Goal: Task Accomplishment & Management: Manage account settings

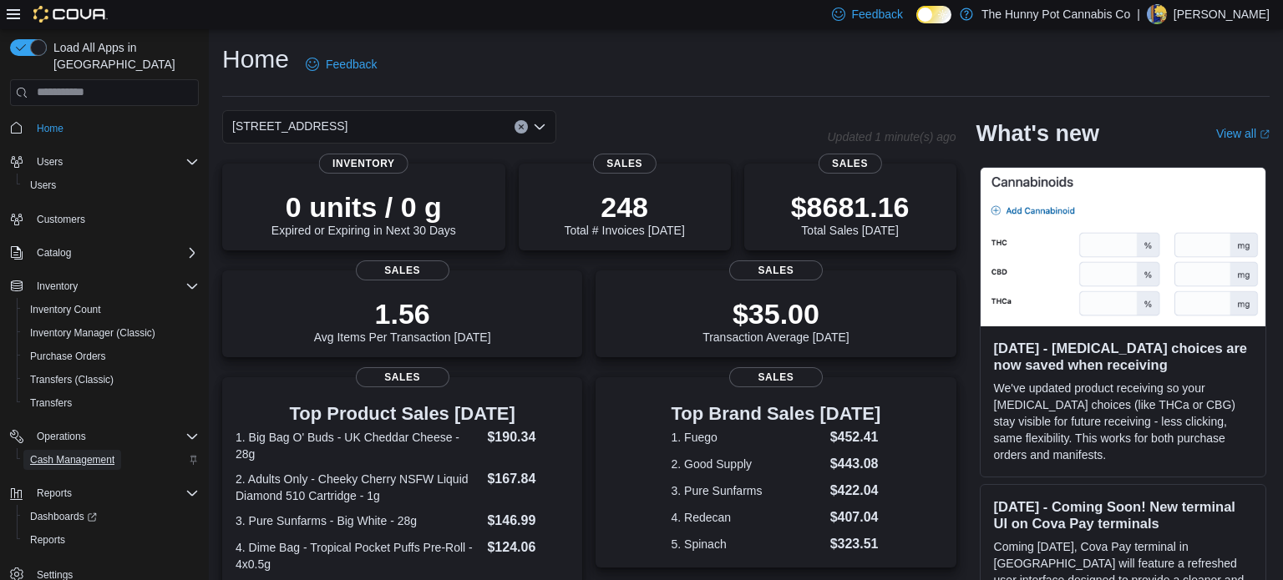
click at [44, 454] on span "Cash Management" at bounding box center [72, 460] width 84 height 13
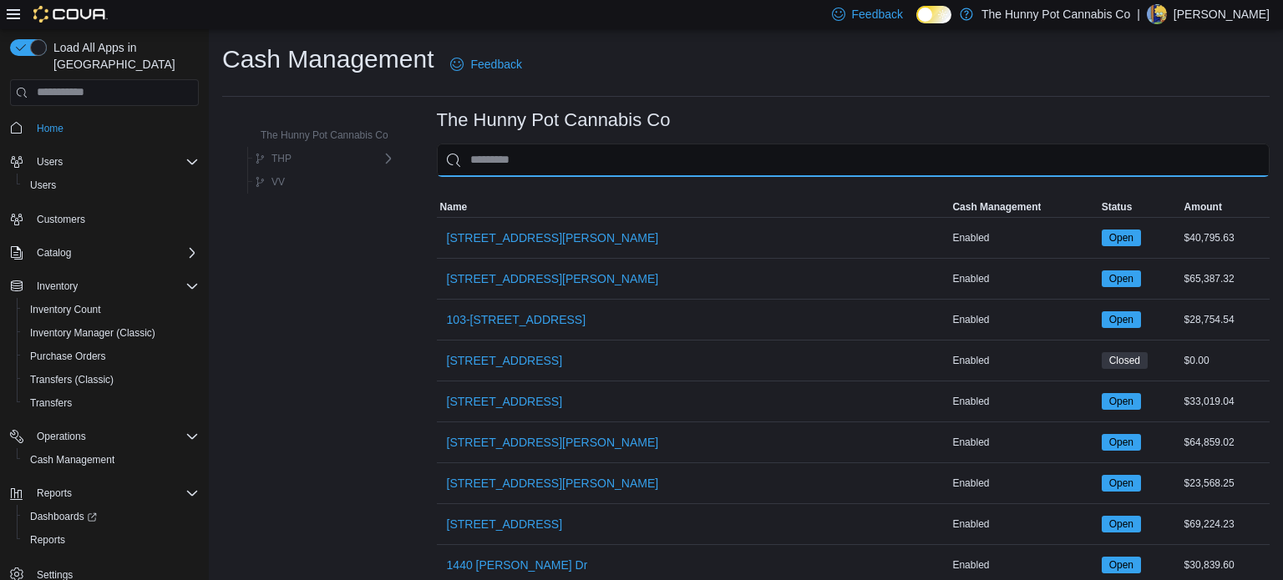
click at [553, 154] on input "This is a search bar. As you type, the results lower in the page will automatic…" at bounding box center [853, 160] width 833 height 33
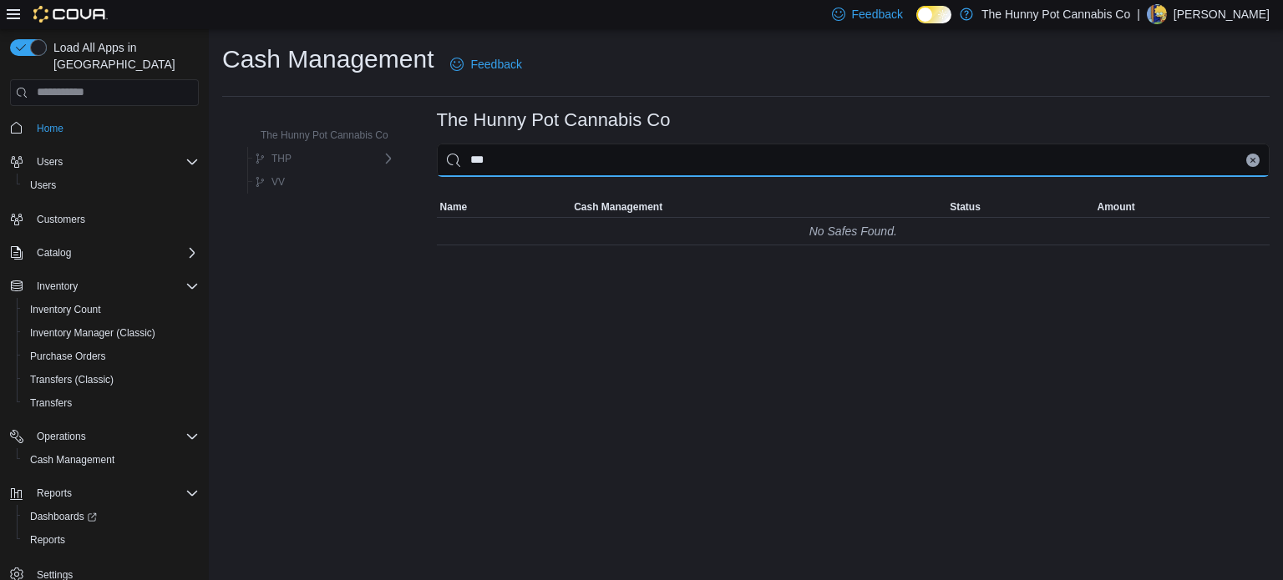
type input "**"
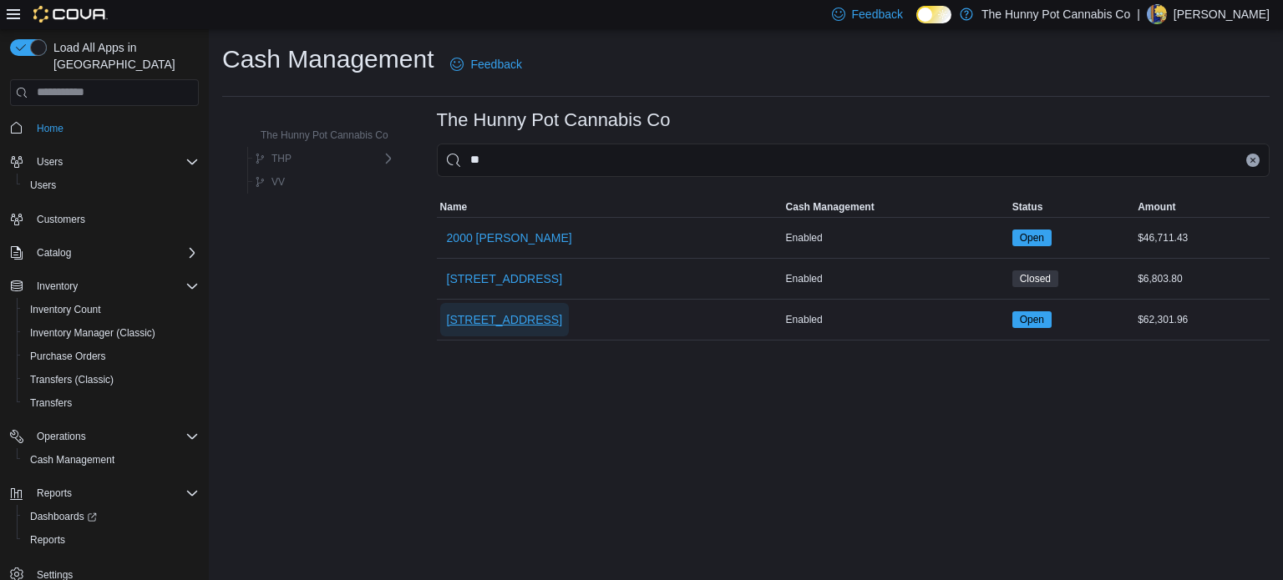
click at [496, 312] on span "[STREET_ADDRESS]" at bounding box center [504, 320] width 115 height 17
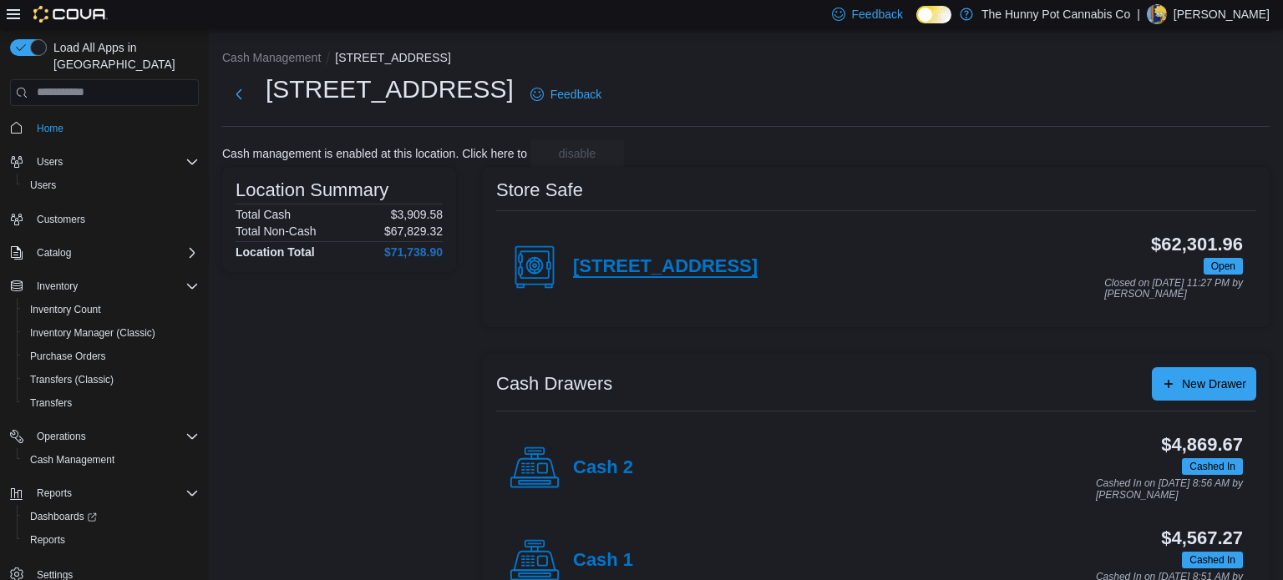
click at [645, 257] on h4 "[STREET_ADDRESS]" at bounding box center [665, 267] width 185 height 22
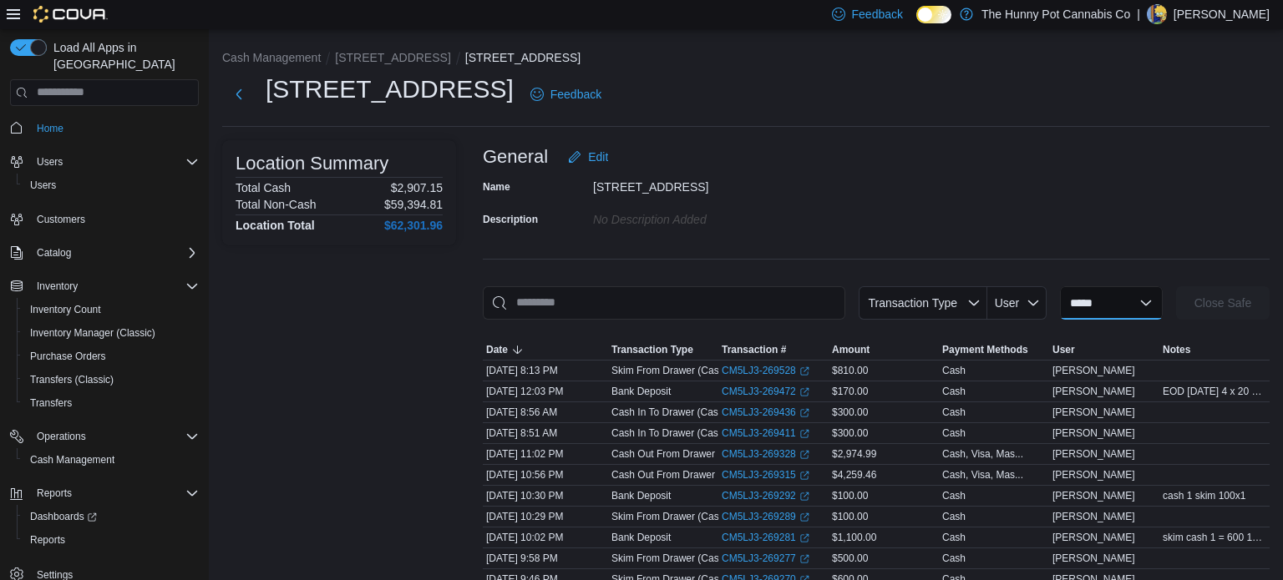
click at [1099, 296] on select "**********" at bounding box center [1111, 302] width 103 height 33
select select "**********"
click at [1060, 286] on select "**********" at bounding box center [1111, 302] width 103 height 33
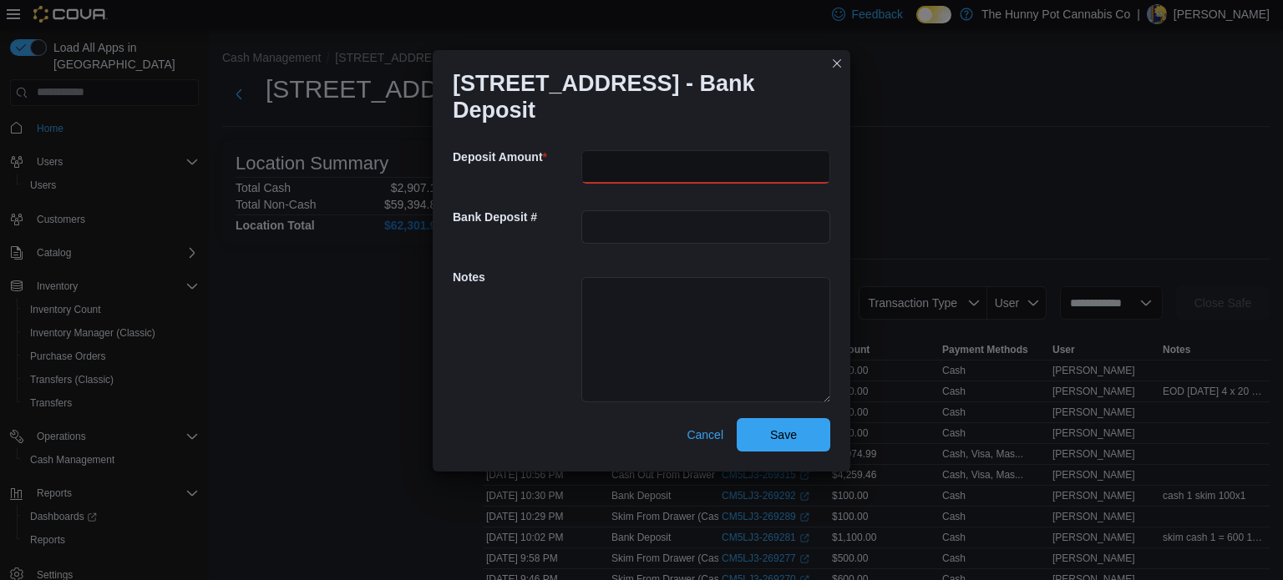
click at [669, 151] on input "number" at bounding box center [705, 166] width 249 height 33
type input "******"
click at [641, 278] on textarea at bounding box center [705, 339] width 249 height 125
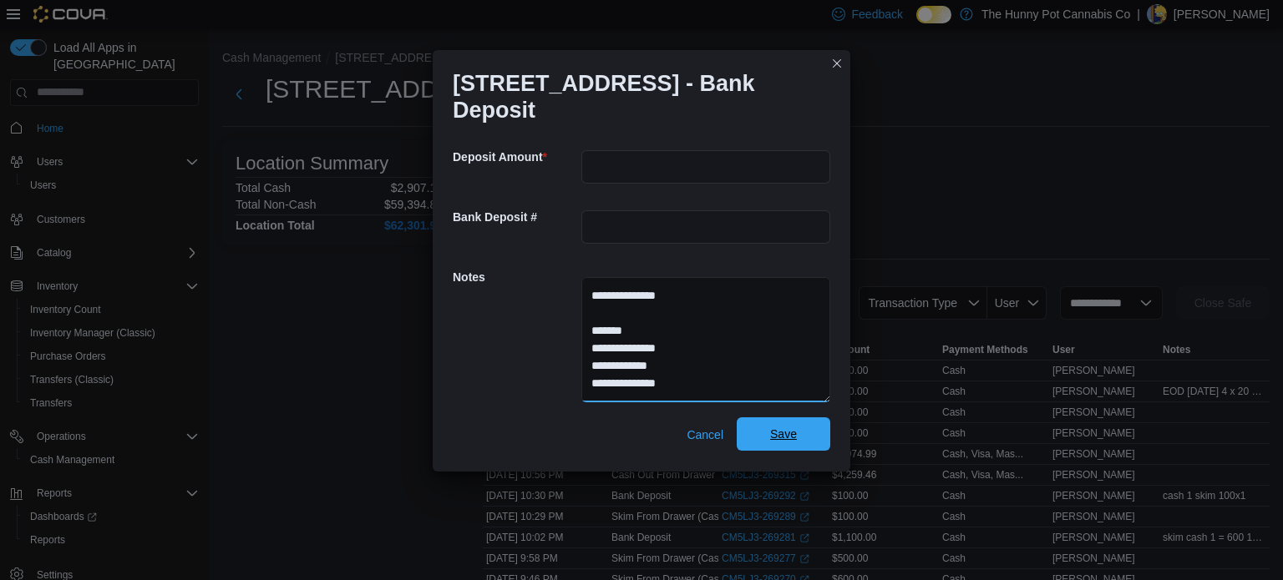
type textarea "**********"
click at [816, 422] on span "Save" at bounding box center [783, 434] width 73 height 33
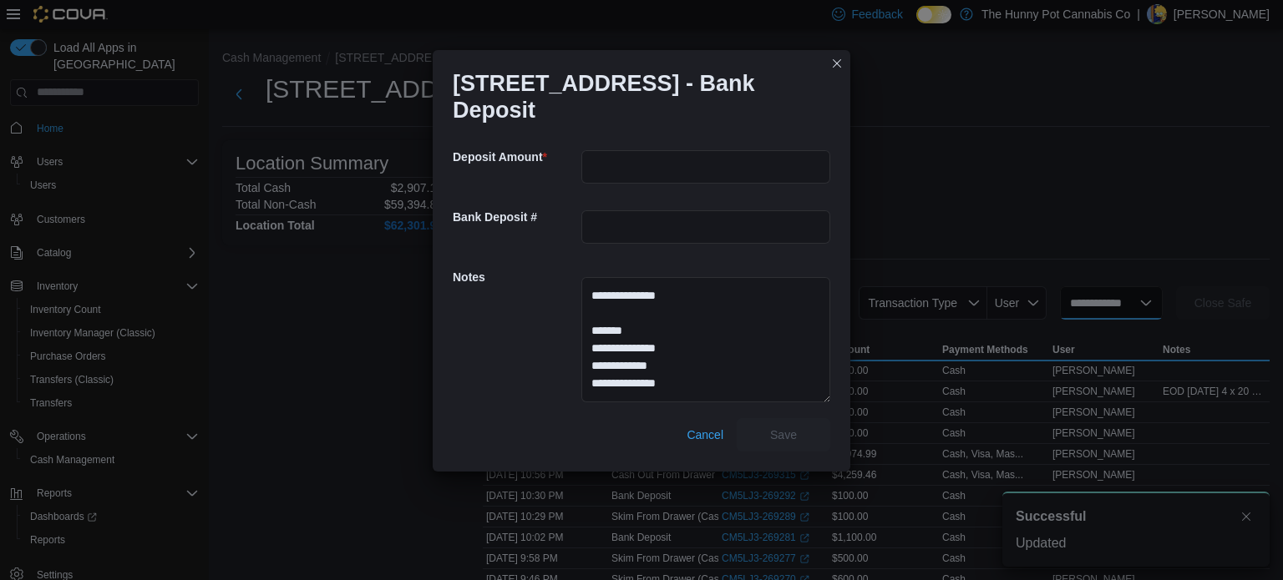
select select
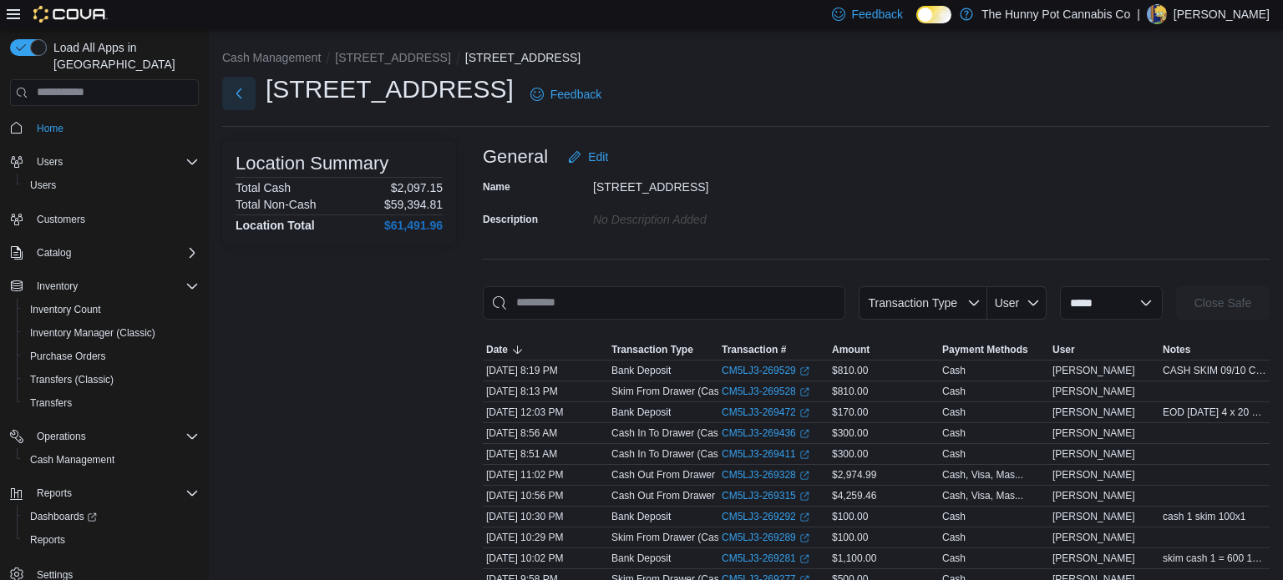
click at [243, 98] on button "Next" at bounding box center [238, 93] width 33 height 33
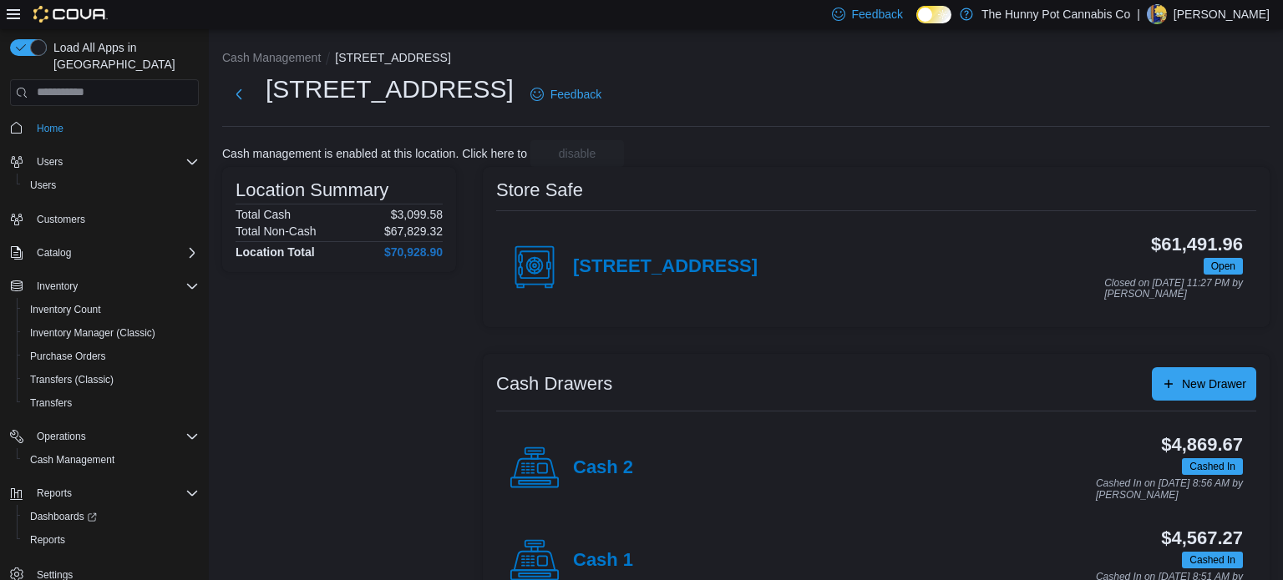
click at [616, 547] on div "Cash 1" at bounding box center [571, 561] width 124 height 50
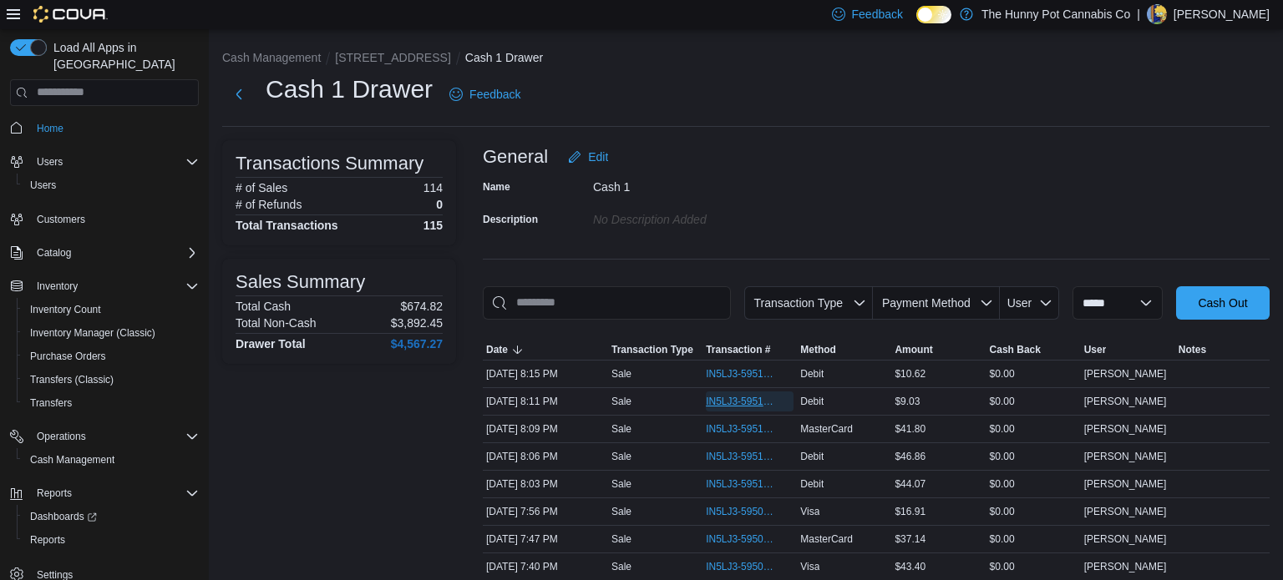
click at [716, 398] on span "IN5LJ3-5951087" at bounding box center [741, 401] width 71 height 13
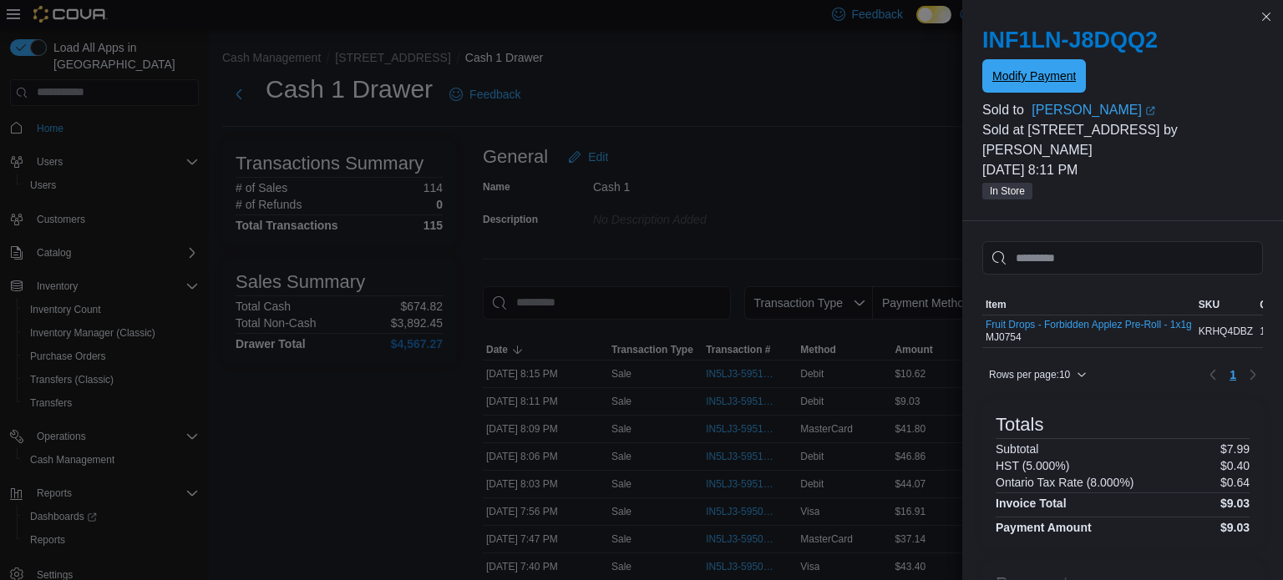
click at [1021, 68] on span "Modify Payment" at bounding box center [1034, 75] width 84 height 33
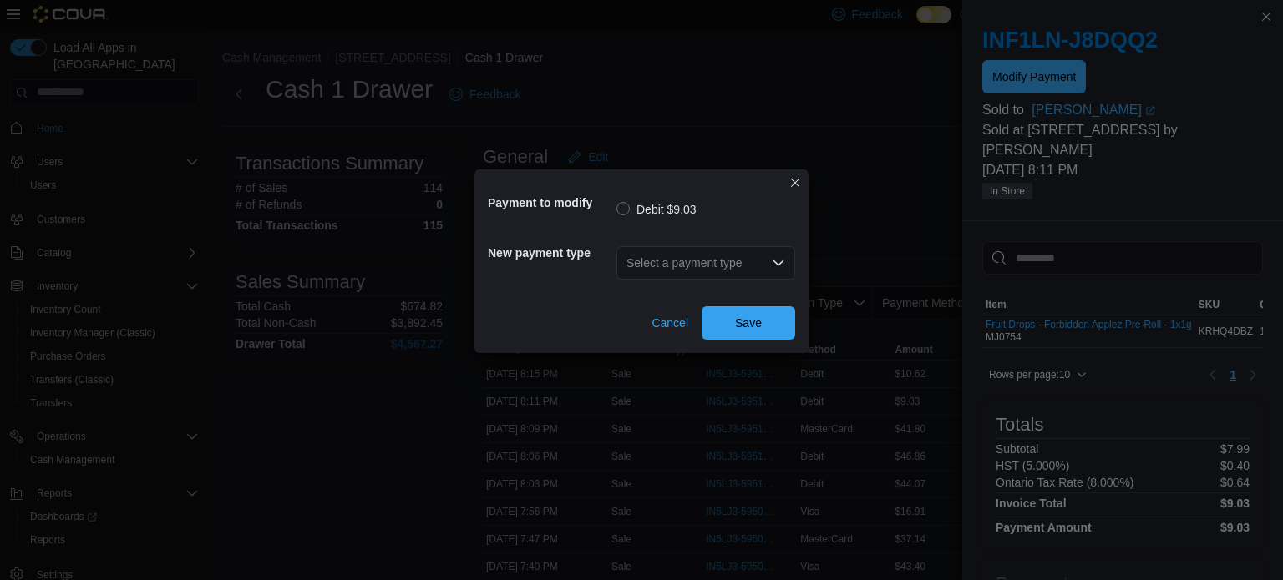
click at [767, 260] on div "Select a payment type" at bounding box center [705, 262] width 179 height 33
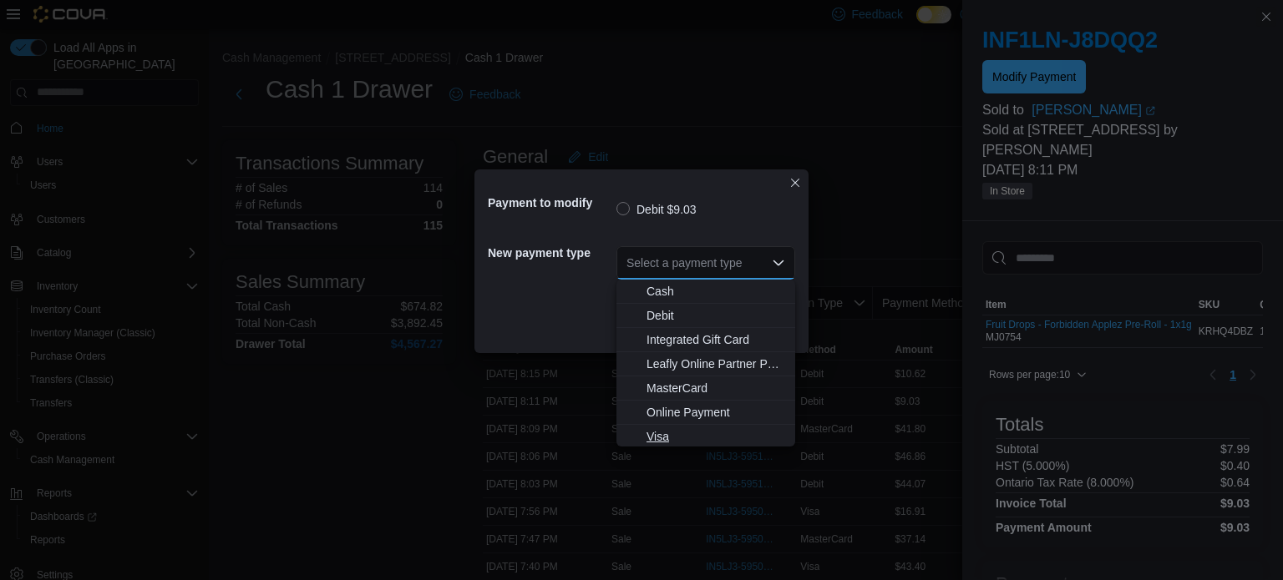
click at [657, 432] on span "Visa" at bounding box center [715, 436] width 139 height 17
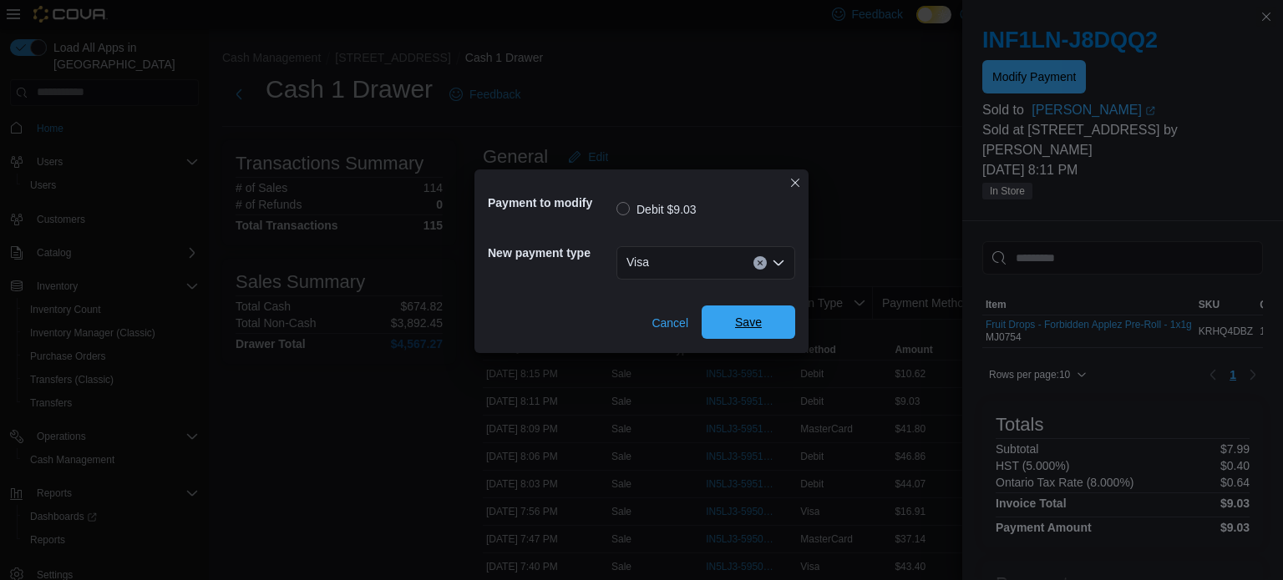
click at [782, 319] on span "Save" at bounding box center [748, 322] width 73 height 33
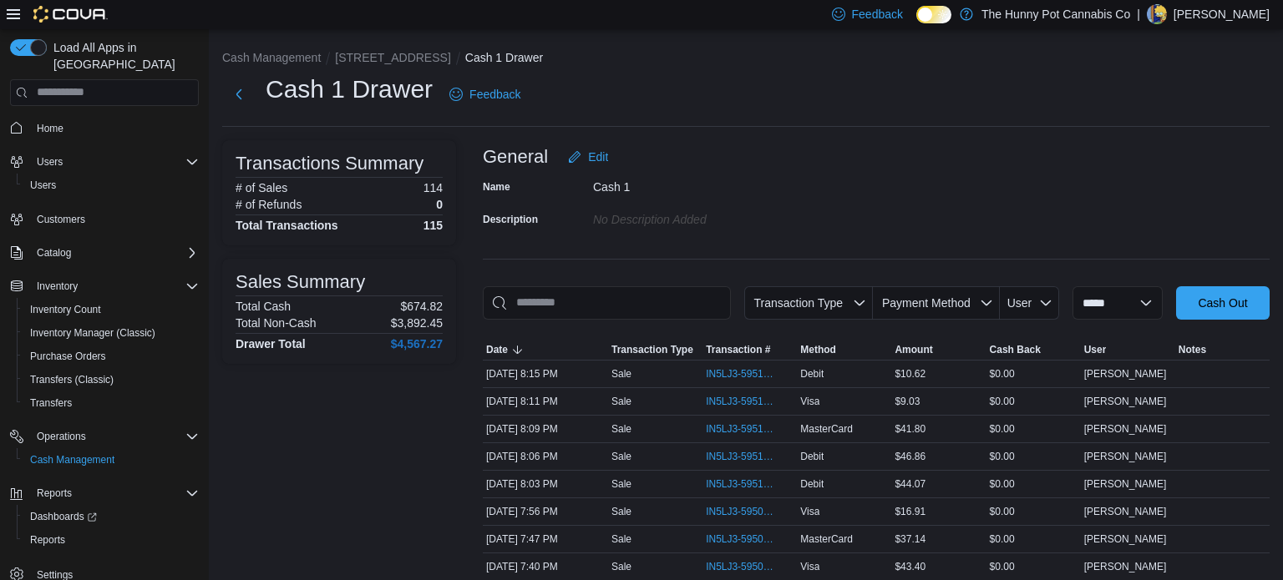
scroll to position [960, 0]
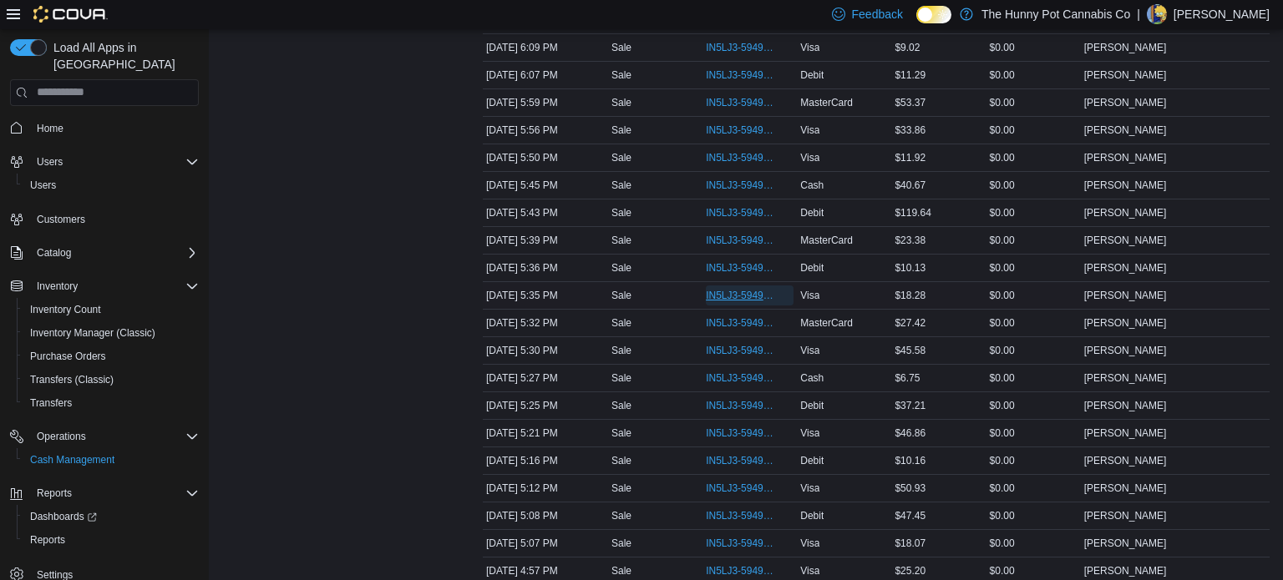
click at [746, 289] on span "IN5LJ3-5949571" at bounding box center [741, 295] width 71 height 13
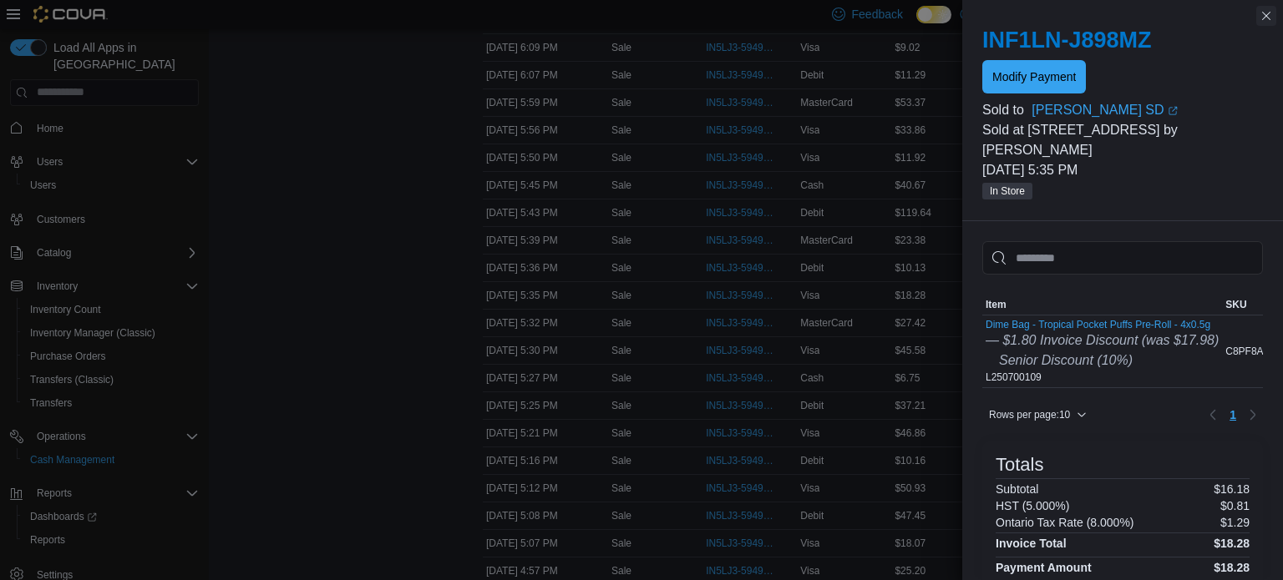
click at [1270, 22] on button "Close this dialog" at bounding box center [1266, 16] width 20 height 20
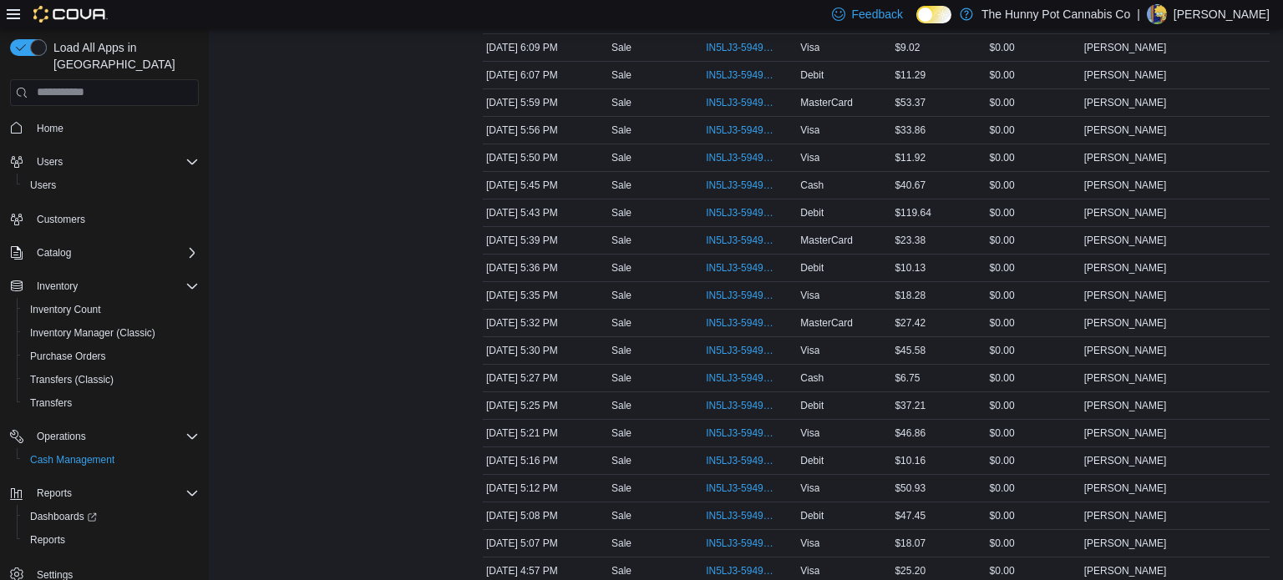
click at [949, 326] on div "$27.42" at bounding box center [938, 323] width 94 height 20
click at [734, 291] on span "IN5LJ3-5949571" at bounding box center [741, 295] width 71 height 13
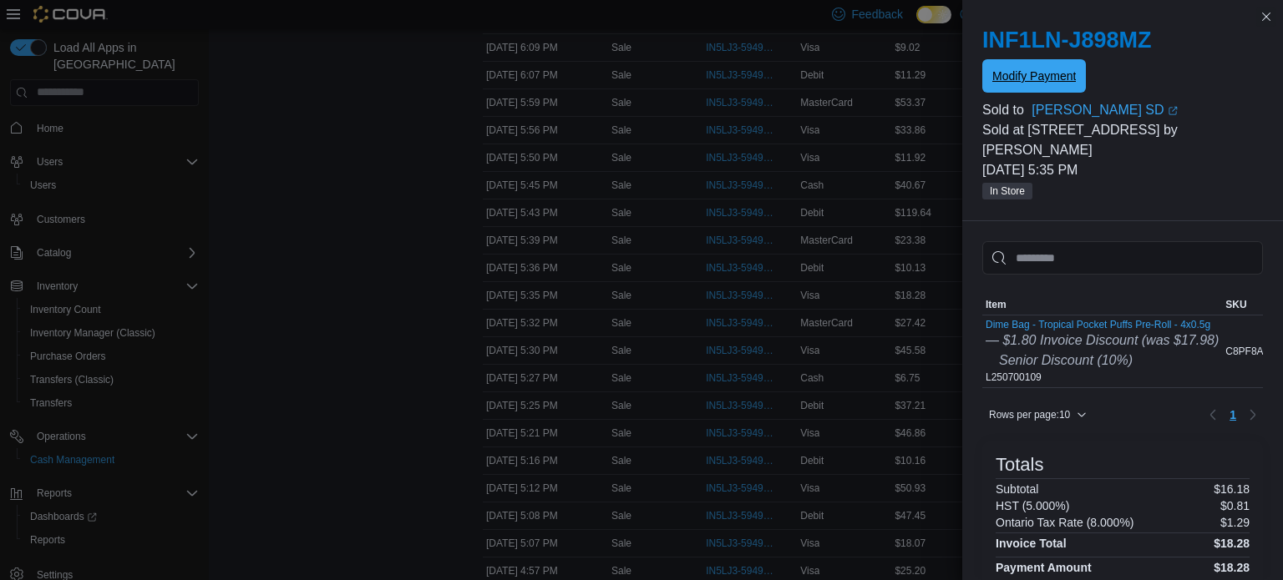
click at [1041, 68] on span "Modify Payment" at bounding box center [1034, 76] width 84 height 17
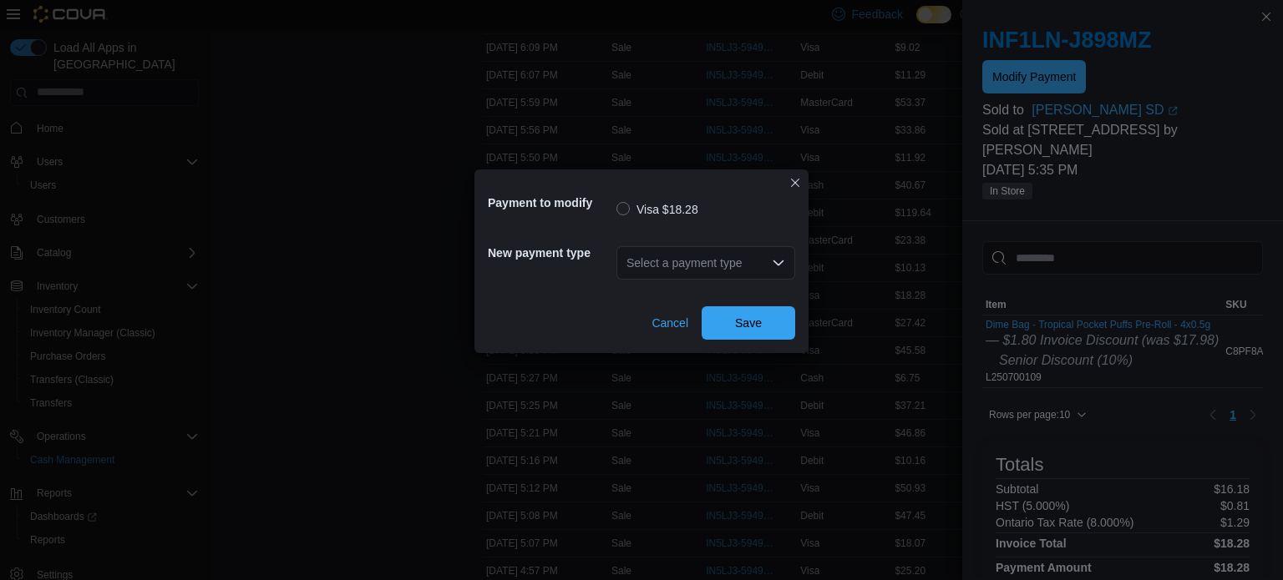
click at [672, 259] on div "Select a payment type" at bounding box center [705, 262] width 179 height 33
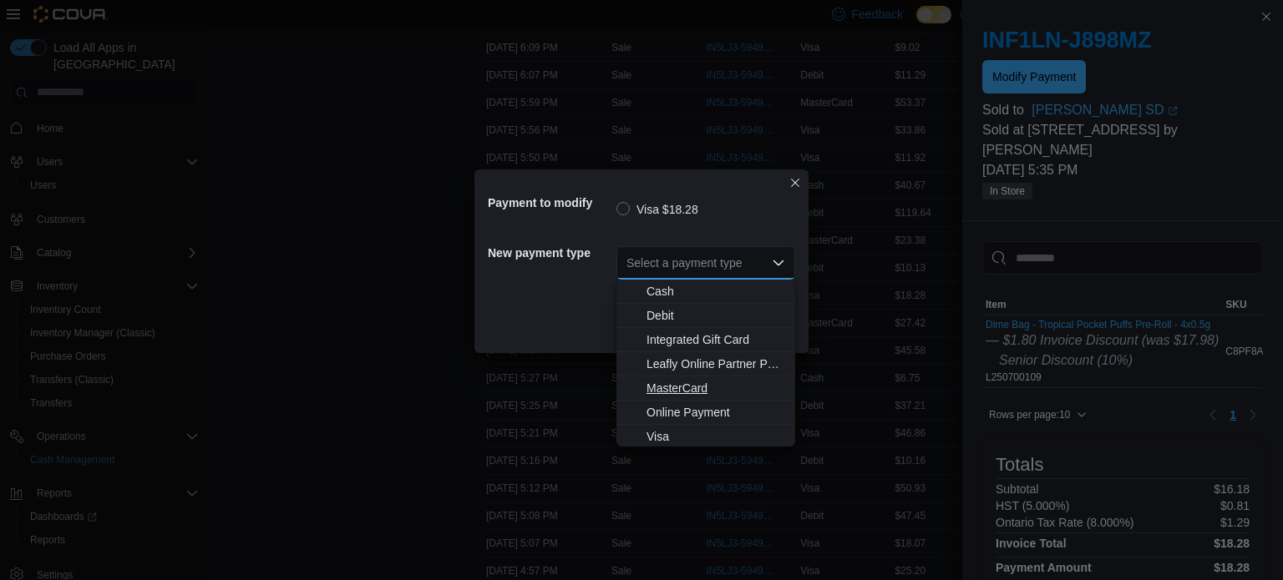
click at [687, 388] on span "MasterCard" at bounding box center [715, 388] width 139 height 17
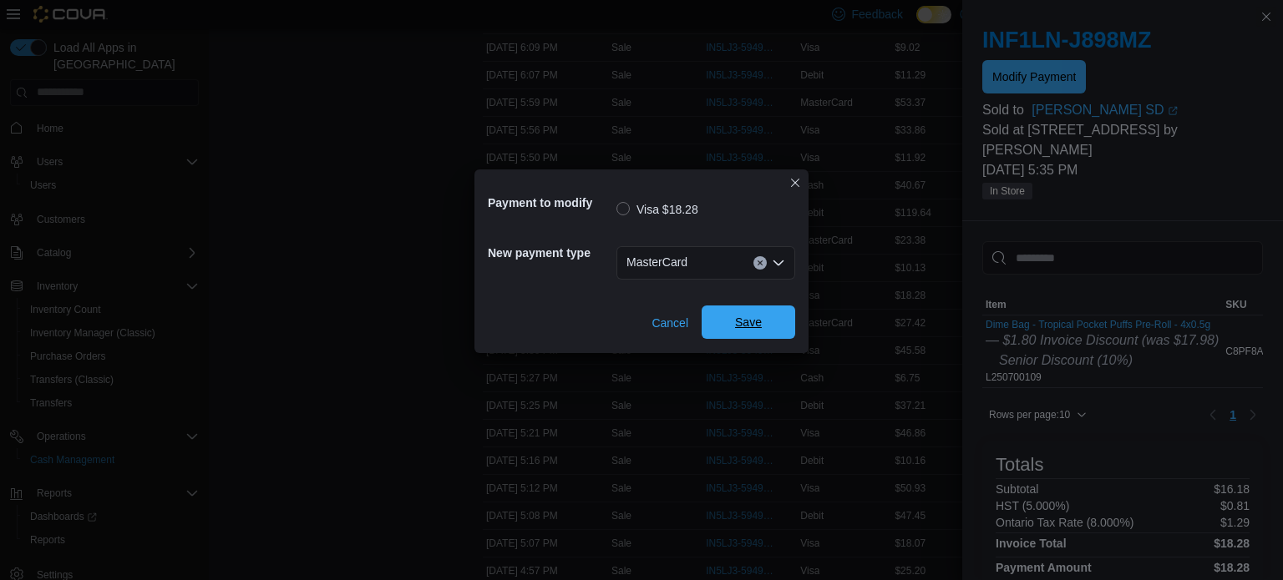
click at [752, 327] on span "Save" at bounding box center [748, 322] width 27 height 17
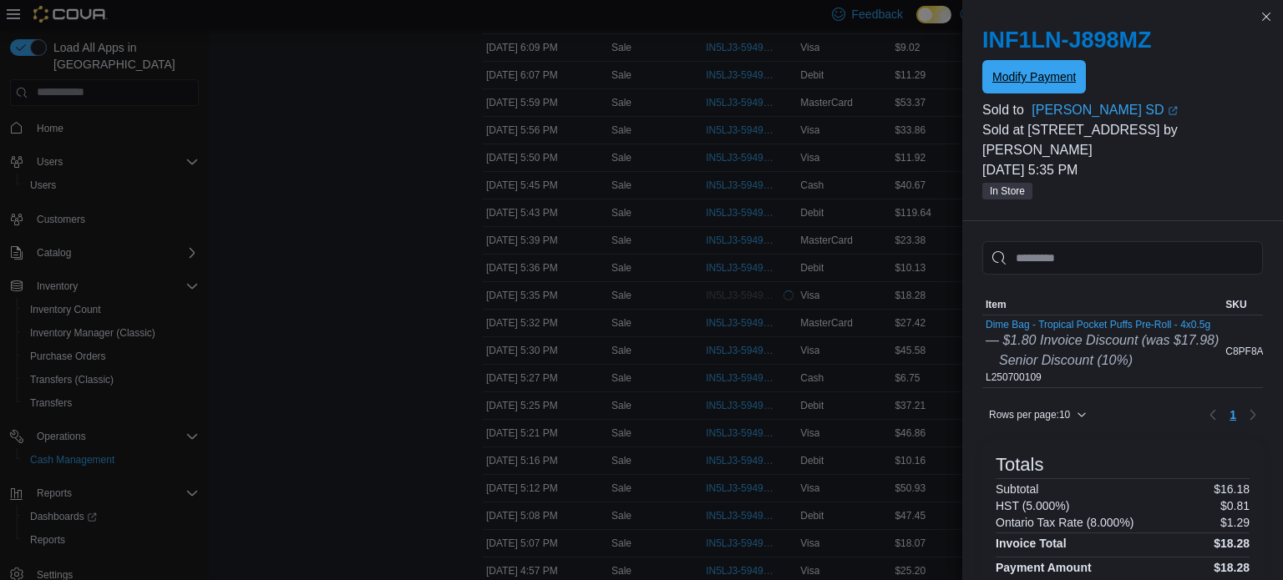
scroll to position [0, 0]
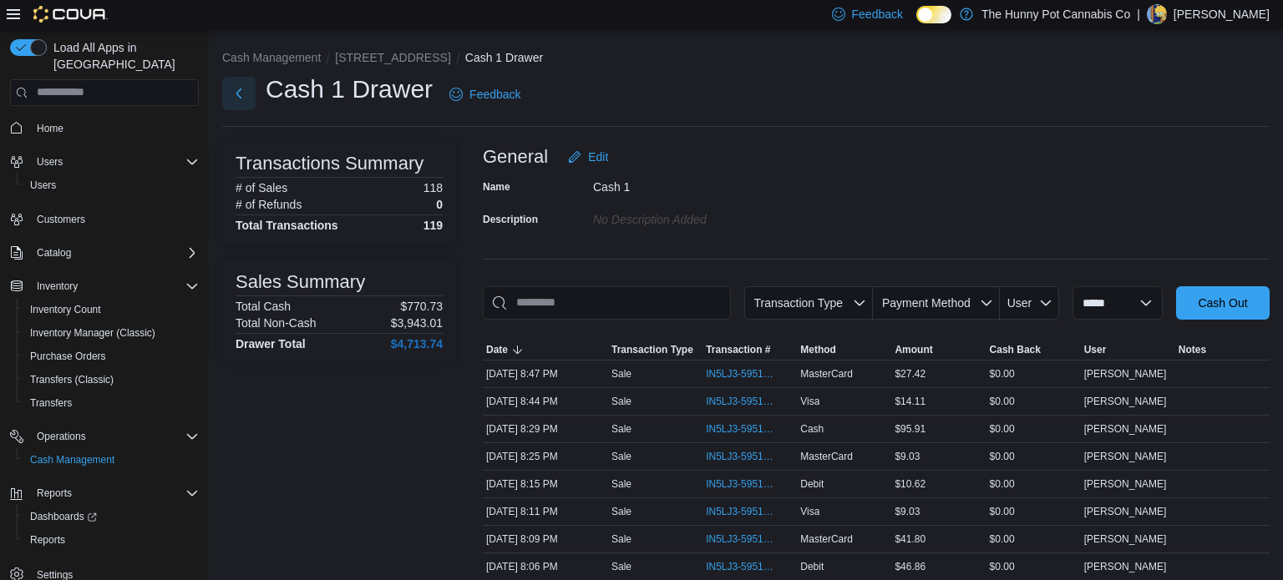
click at [240, 94] on button "Next" at bounding box center [238, 93] width 33 height 33
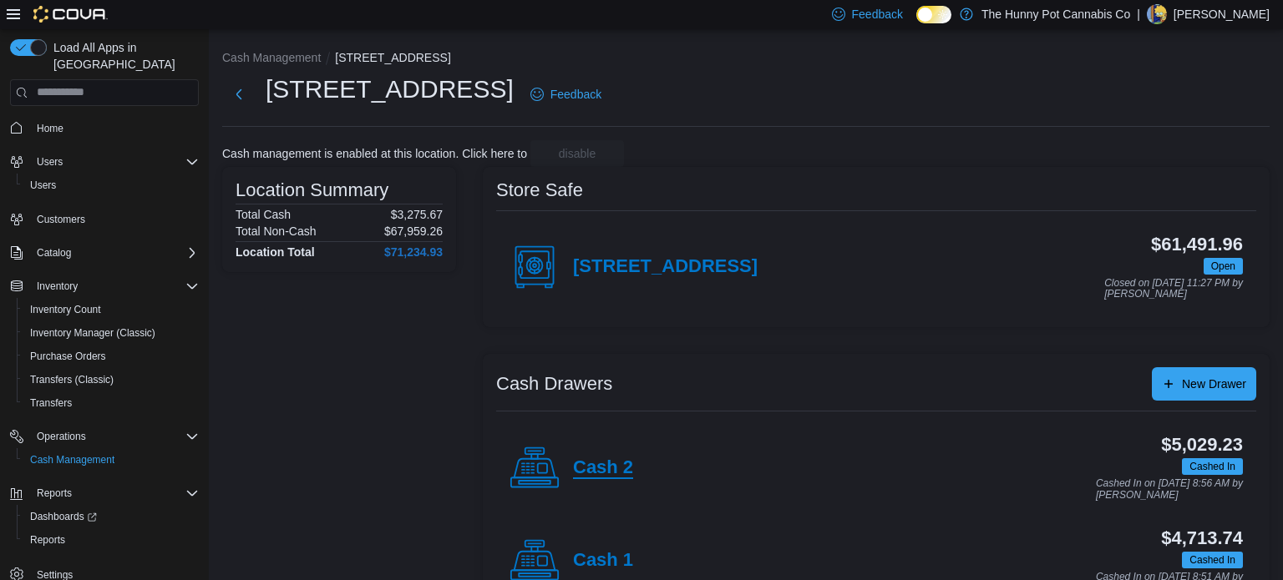
click at [619, 467] on h4 "Cash 2" at bounding box center [603, 469] width 60 height 22
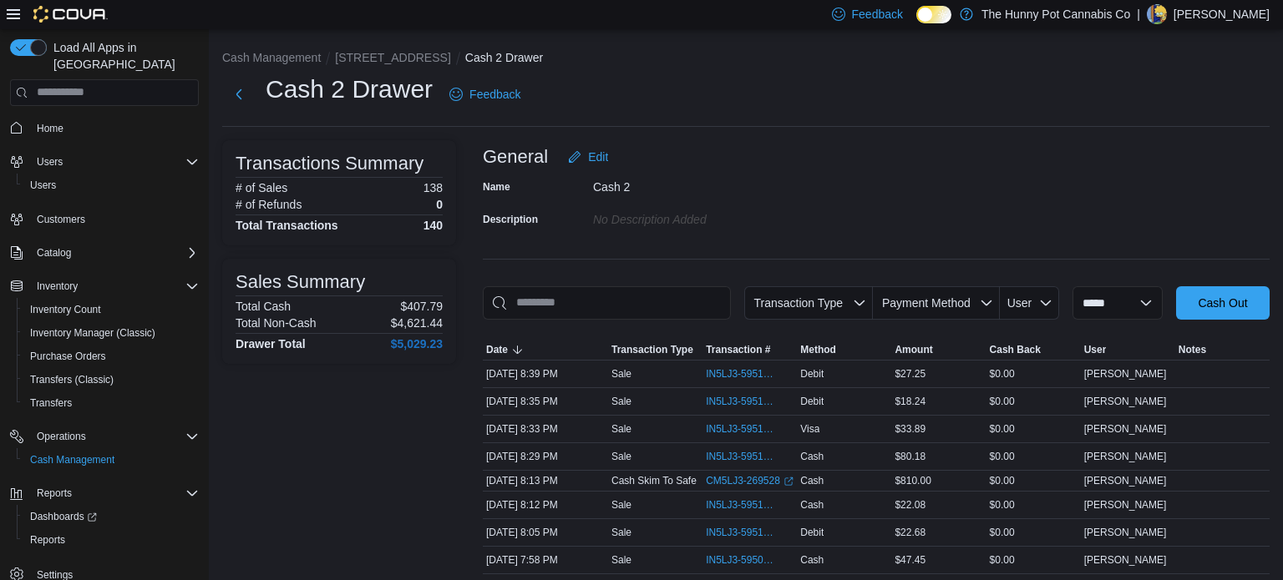
click at [1214, 151] on div "General Edit" at bounding box center [876, 156] width 787 height 33
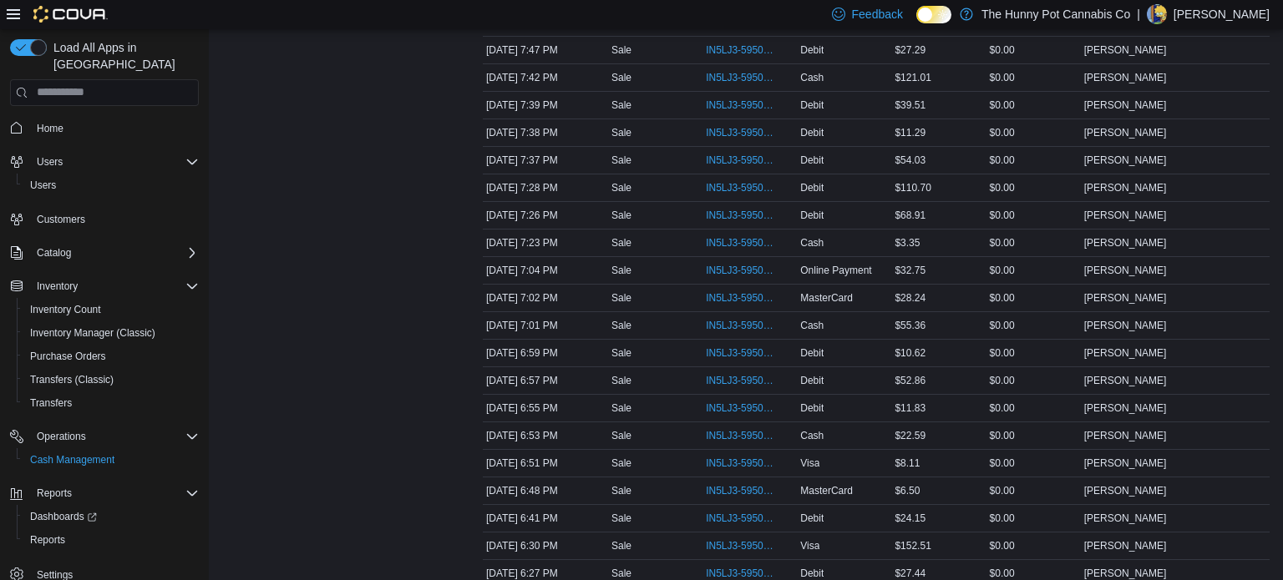
scroll to position [601, 0]
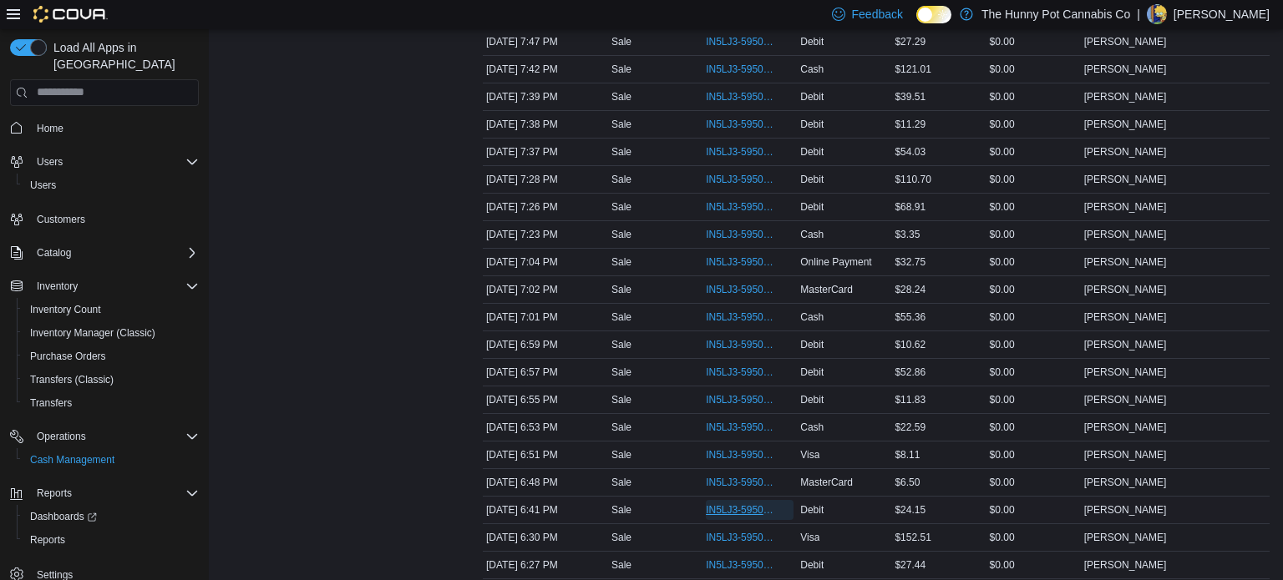
click at [747, 504] on span "IN5LJ3-5950227" at bounding box center [741, 510] width 71 height 13
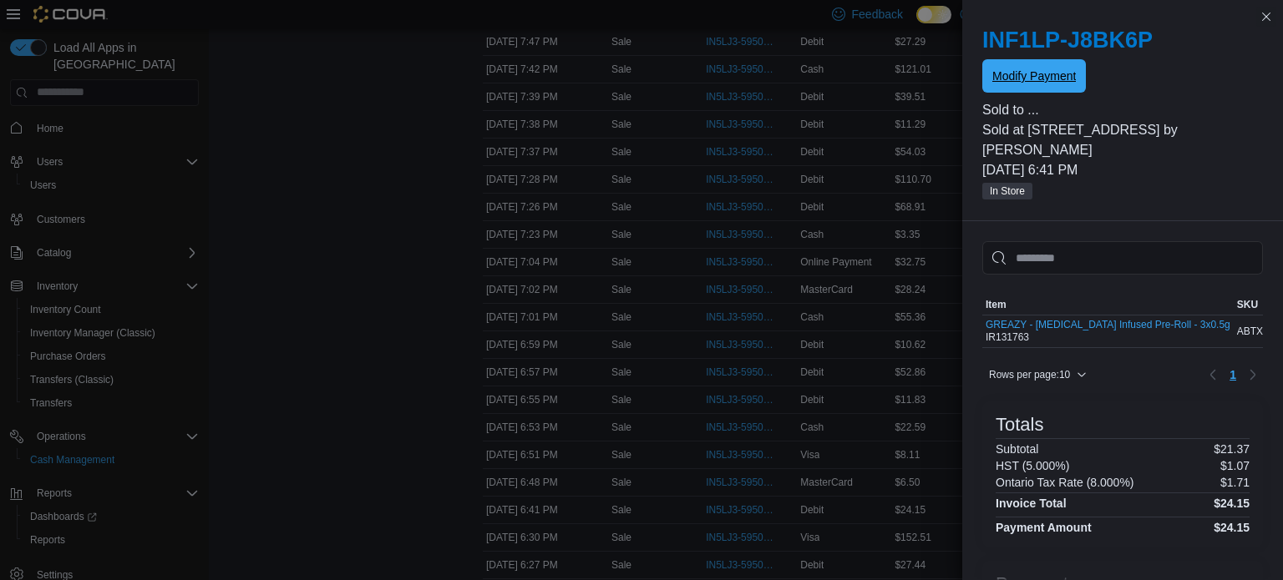
click at [1043, 79] on span "Modify Payment" at bounding box center [1034, 76] width 84 height 17
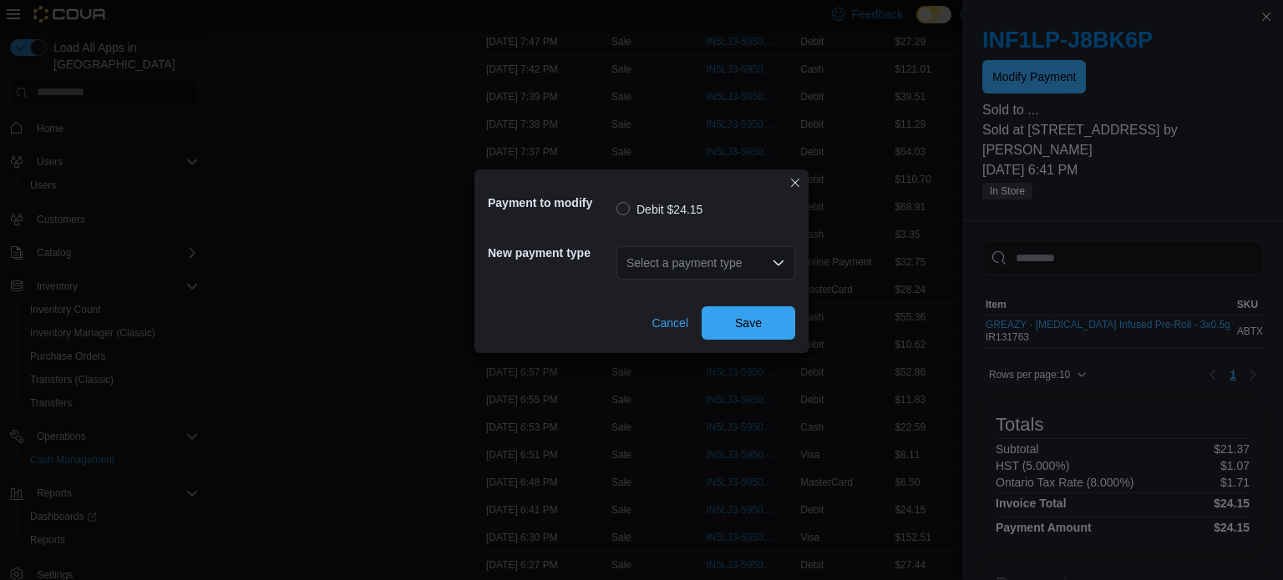
click at [732, 257] on div "Select a payment type" at bounding box center [705, 262] width 179 height 33
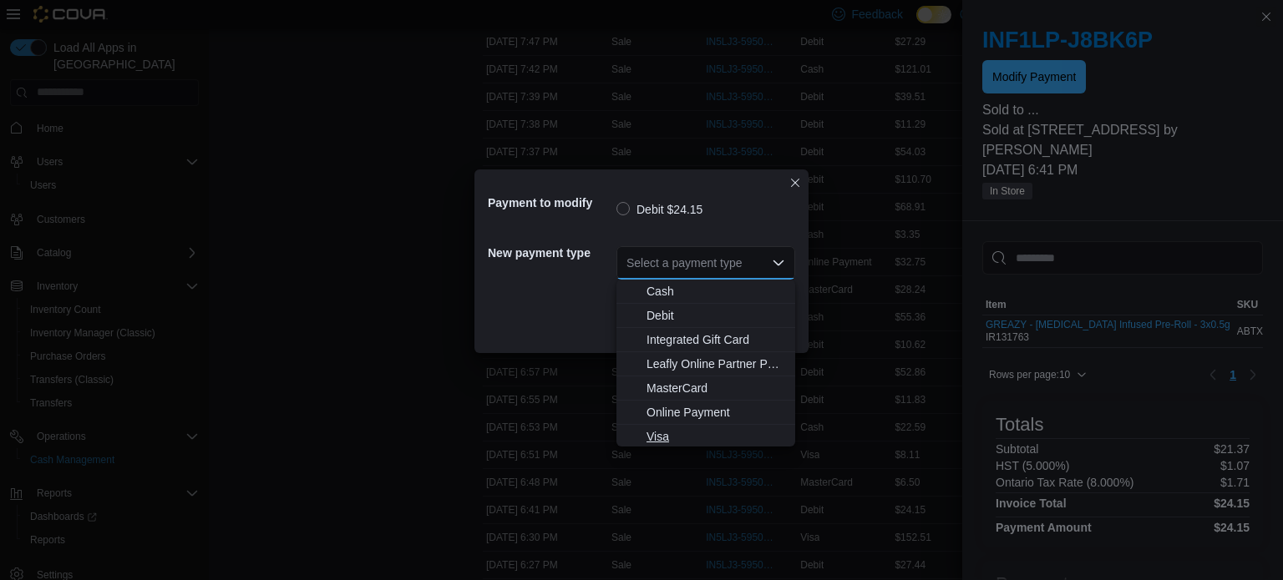
click at [653, 434] on span "Visa" at bounding box center [715, 436] width 139 height 17
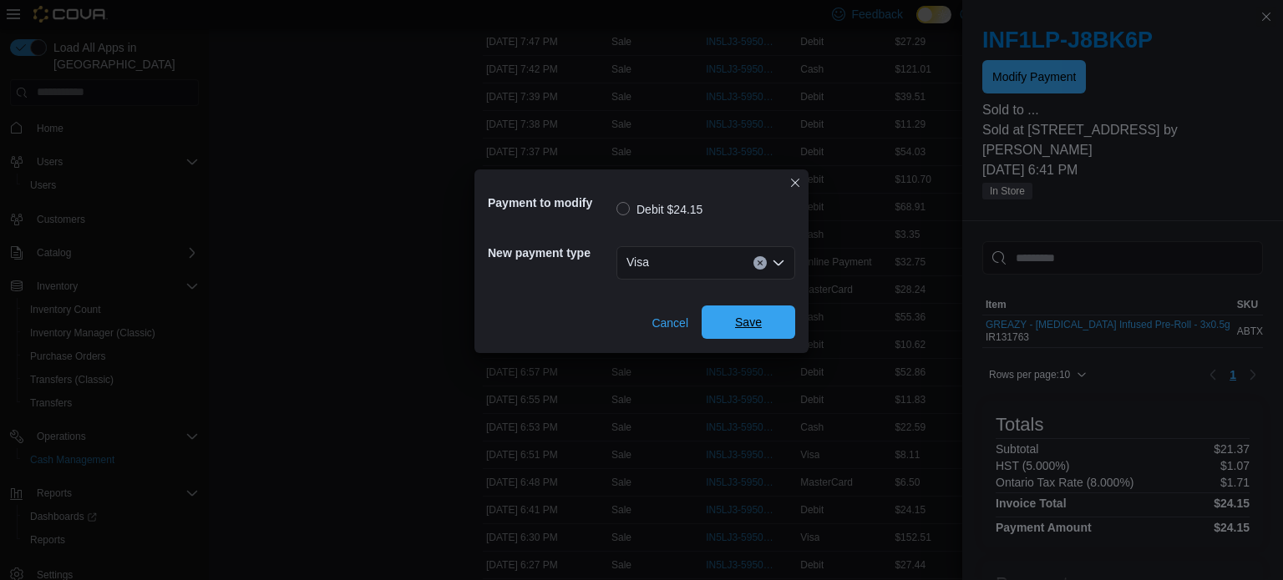
click at [732, 320] on span "Save" at bounding box center [748, 322] width 73 height 33
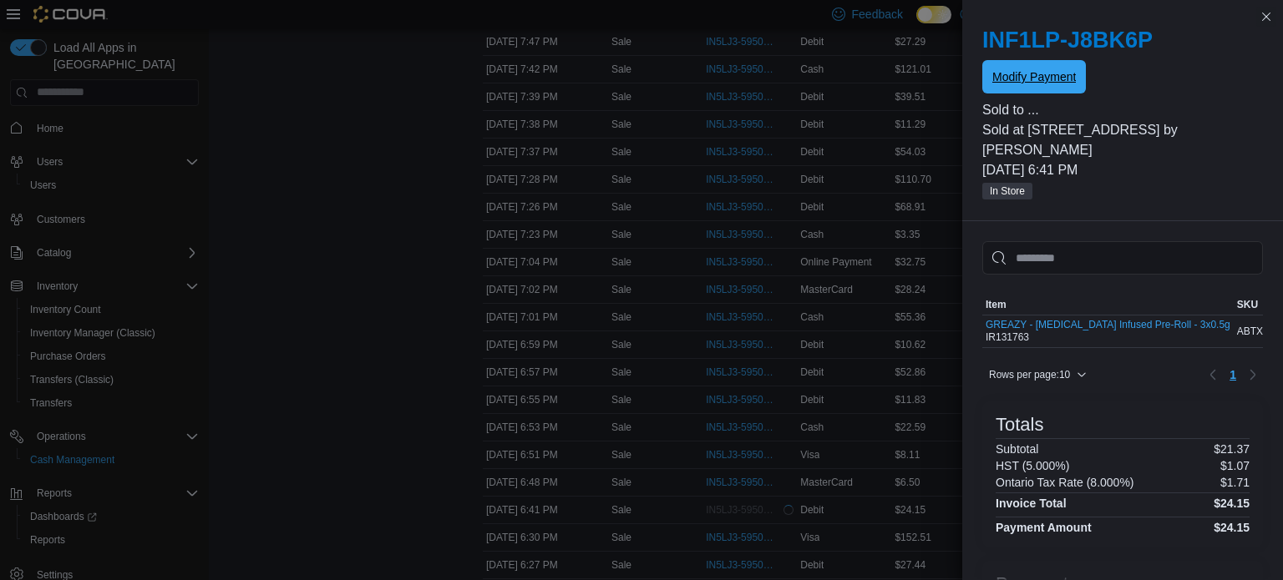
scroll to position [0, 0]
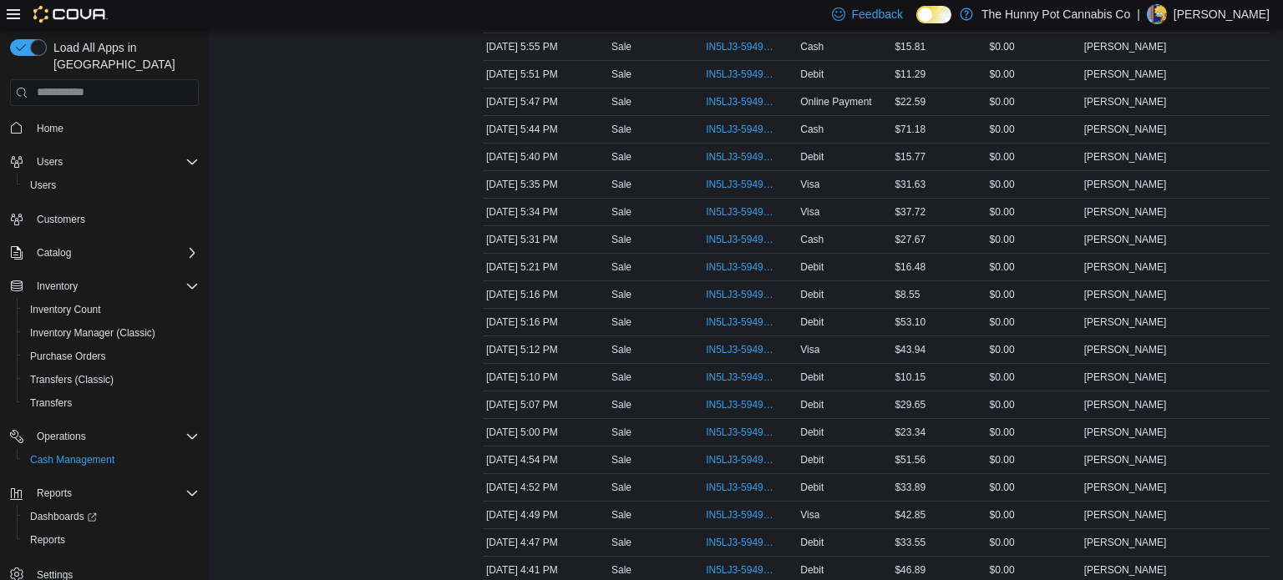
scroll to position [1245, 0]
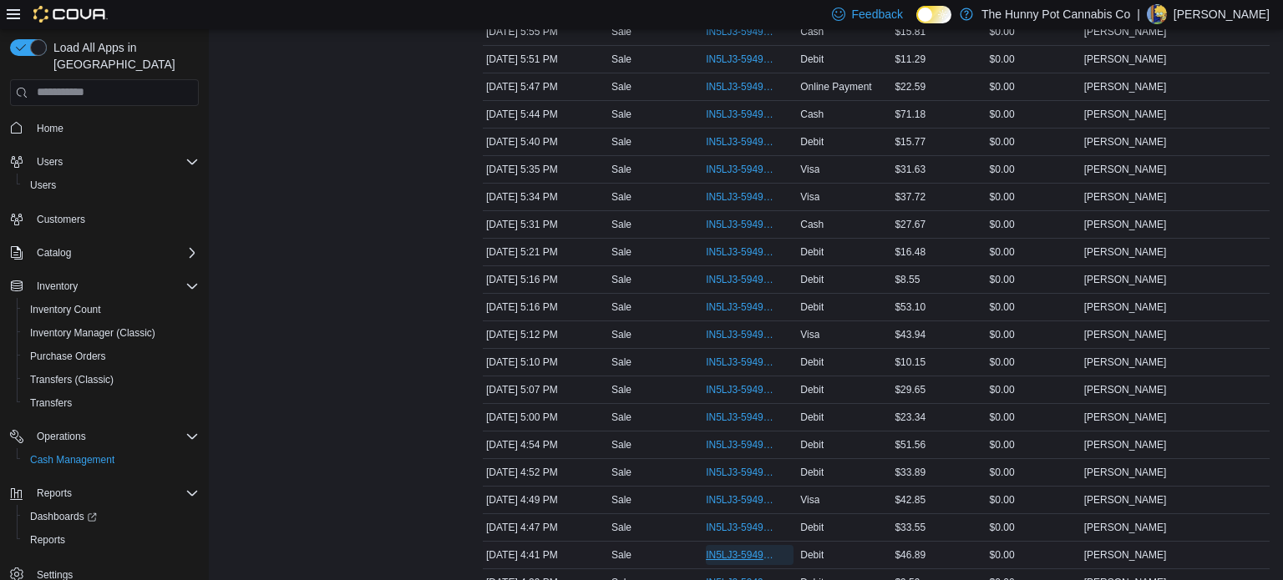
click at [717, 549] on span "IN5LJ3-5949035" at bounding box center [741, 555] width 71 height 13
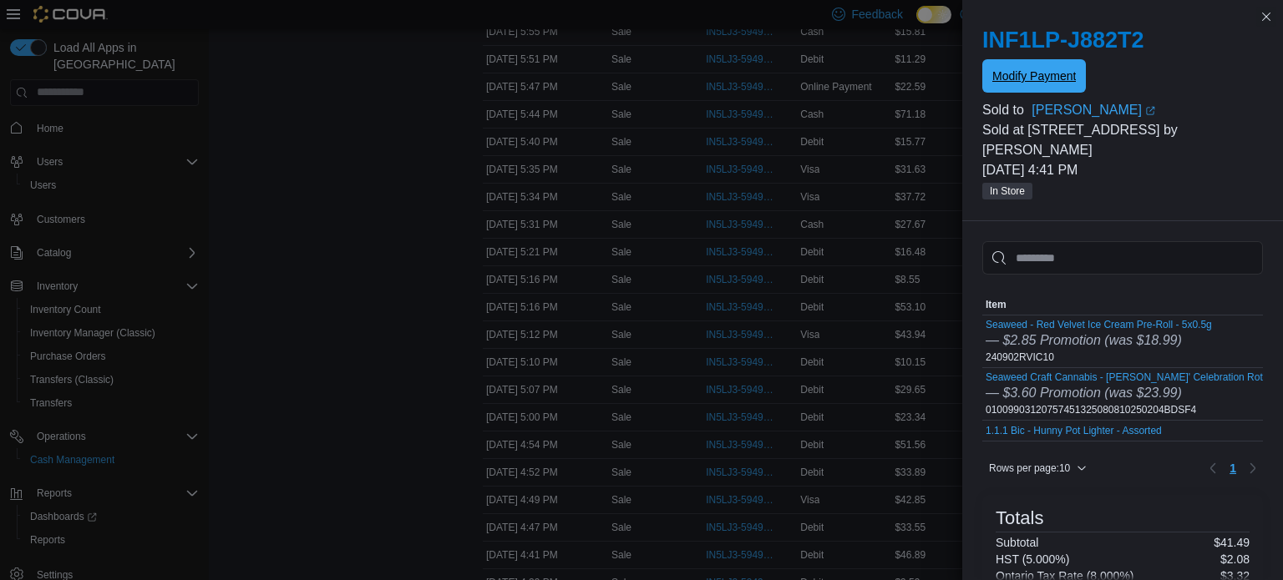
click at [1038, 79] on span "Modify Payment" at bounding box center [1034, 76] width 84 height 17
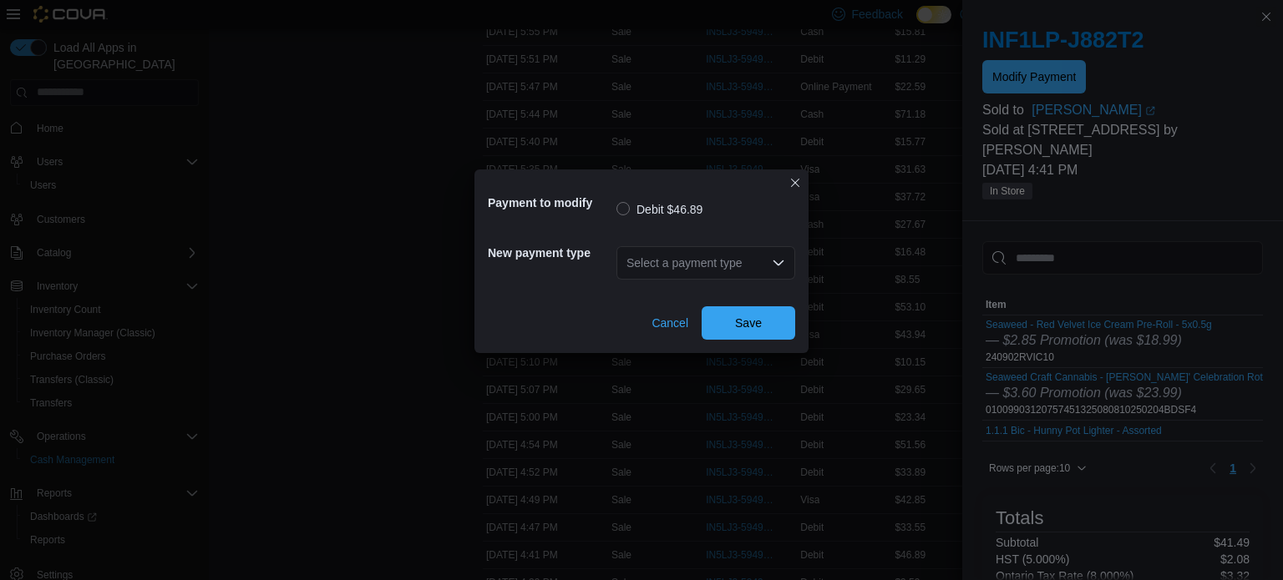
click at [732, 274] on div "Select a payment type" at bounding box center [705, 262] width 179 height 33
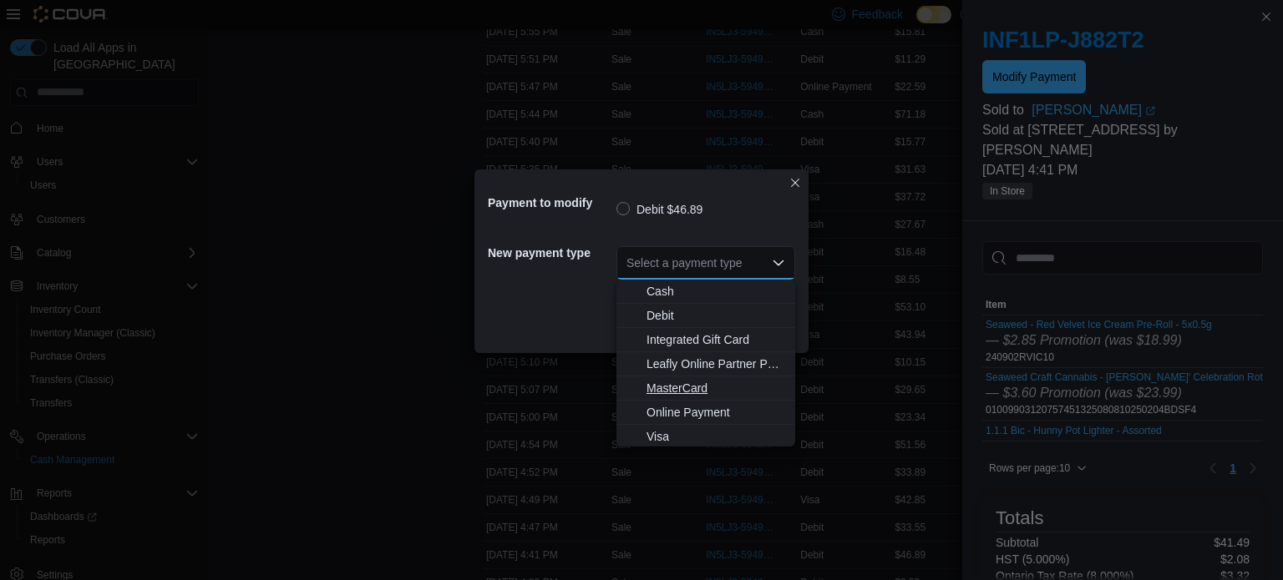
click at [670, 390] on span "MasterCard" at bounding box center [715, 388] width 139 height 17
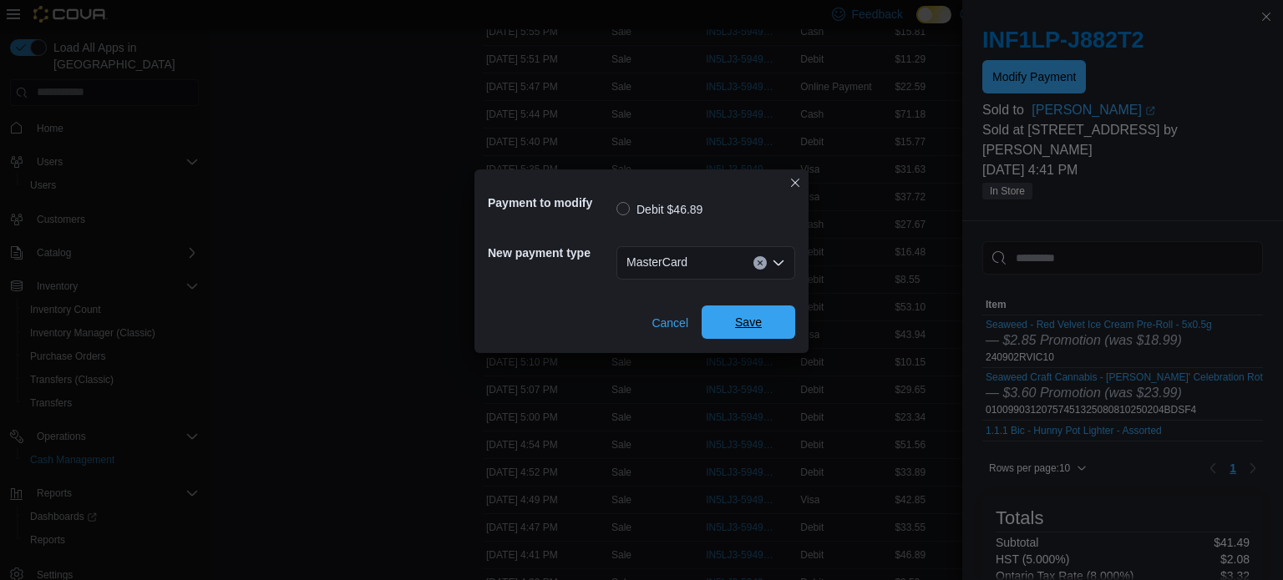
click at [739, 327] on span "Save" at bounding box center [748, 322] width 27 height 17
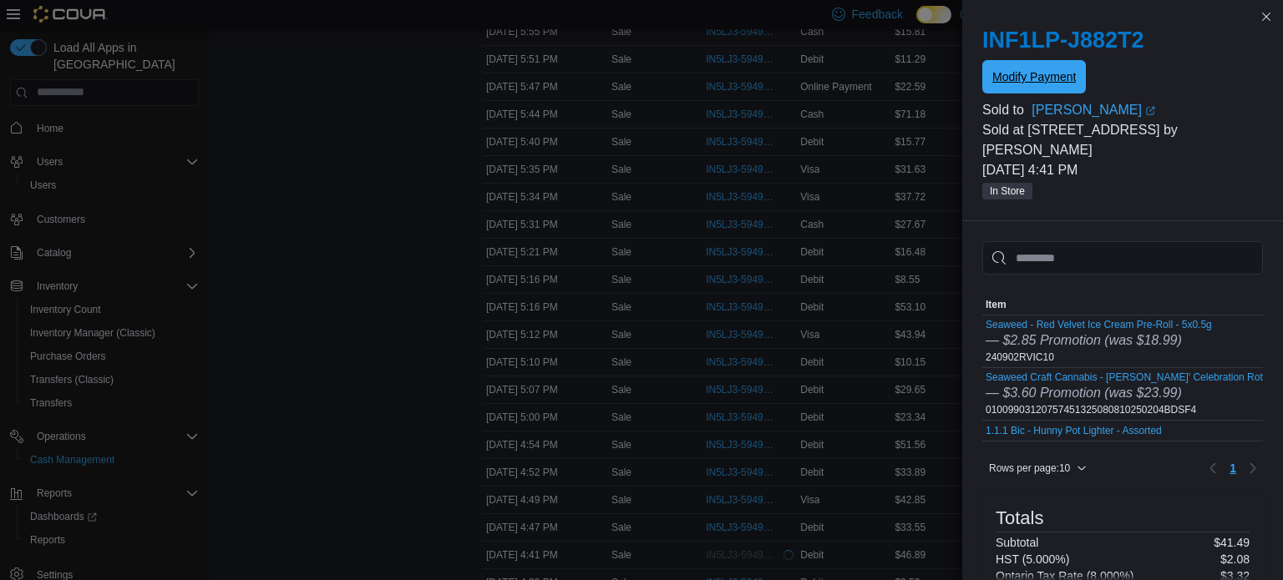
scroll to position [0, 0]
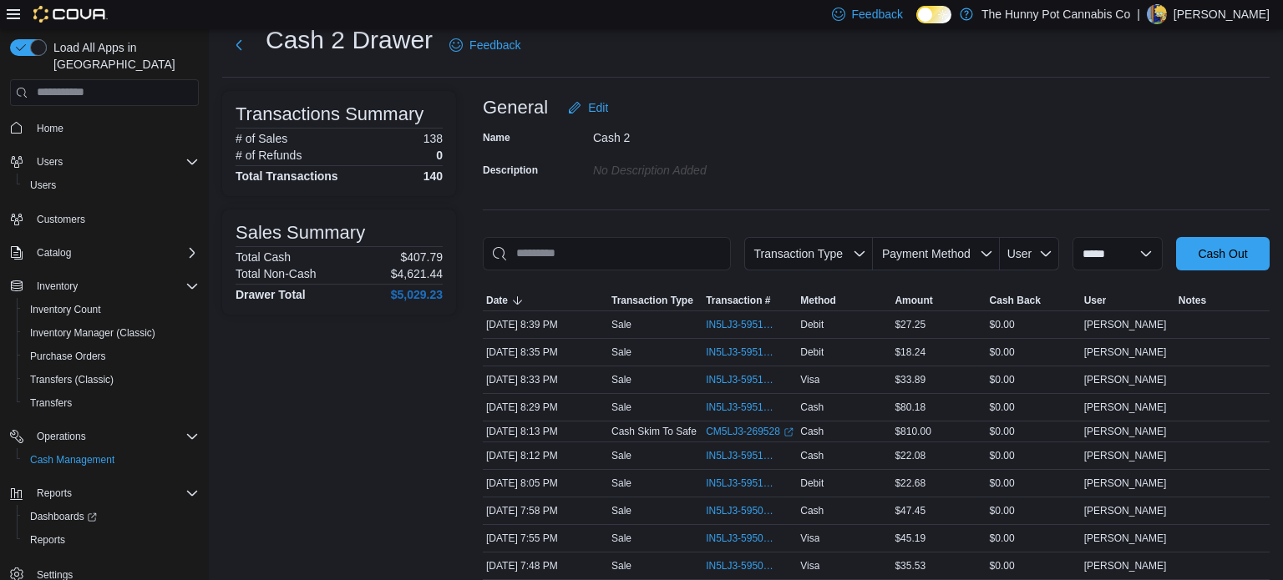
scroll to position [42, 0]
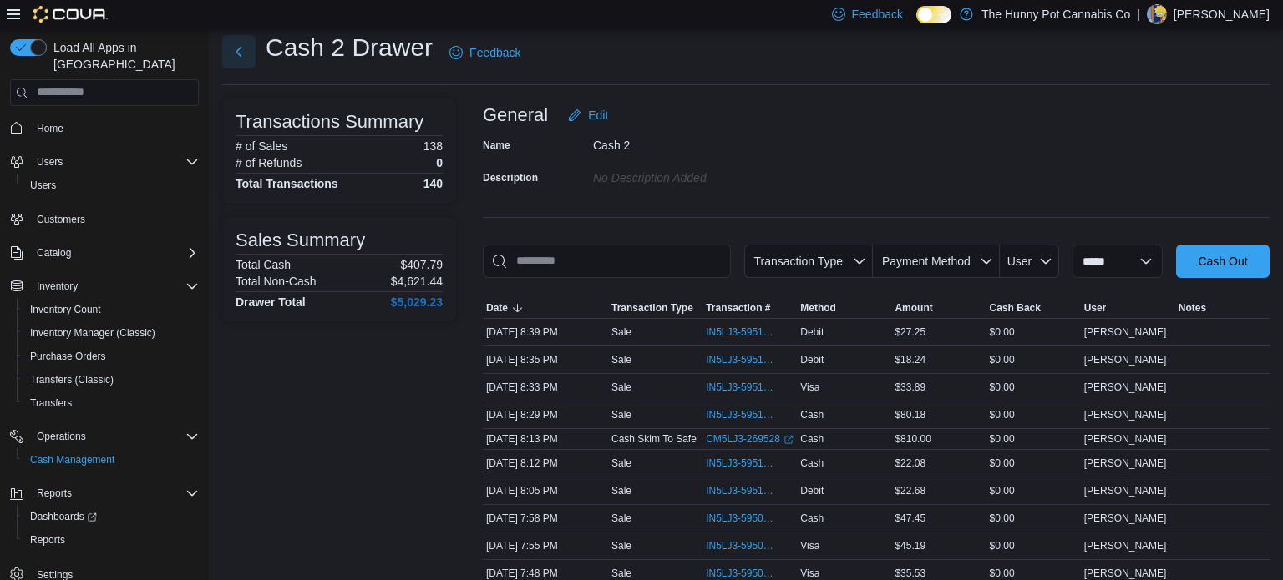
click at [249, 53] on button "Next" at bounding box center [238, 51] width 33 height 33
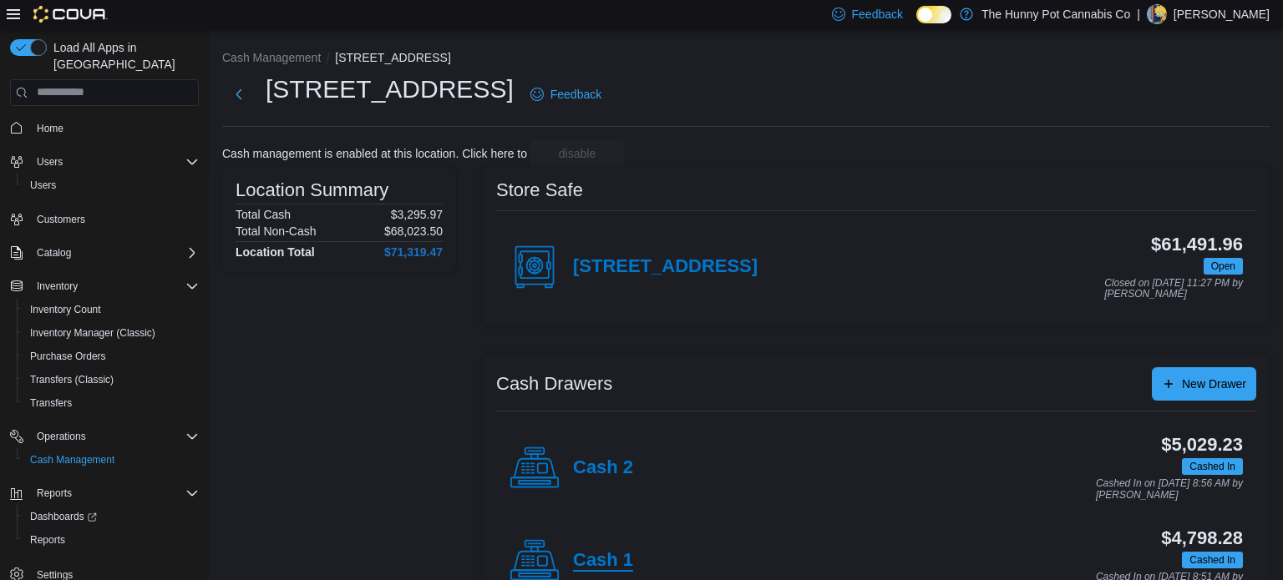
click at [601, 558] on h4 "Cash 1" at bounding box center [603, 561] width 60 height 22
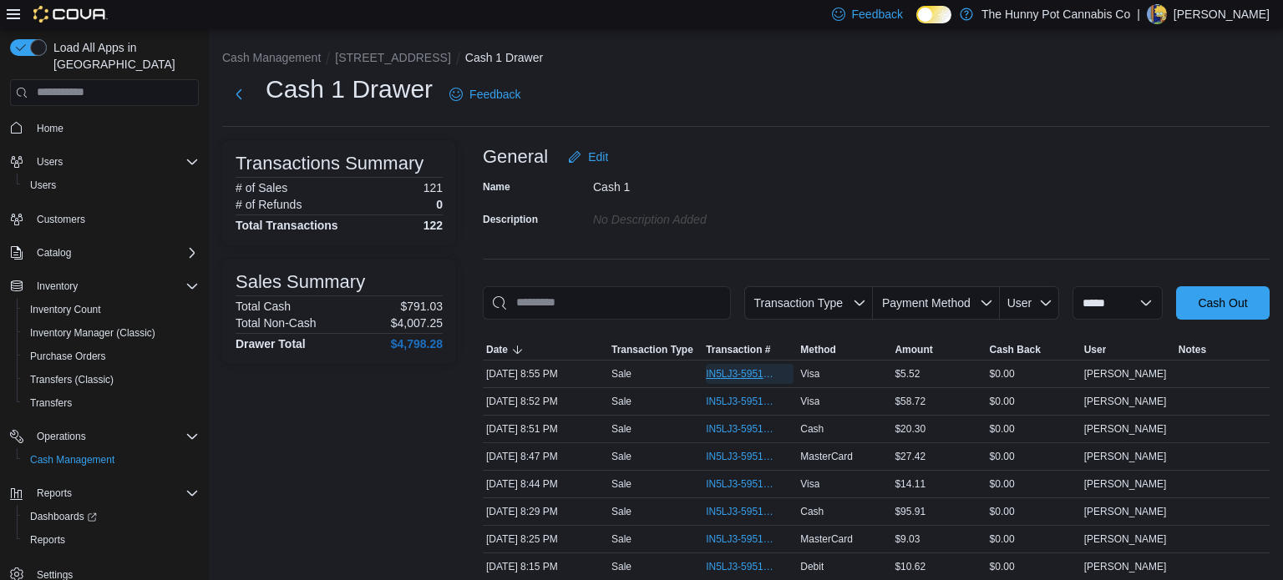
click at [724, 375] on span "IN5LJ3-5951487" at bounding box center [741, 373] width 71 height 13
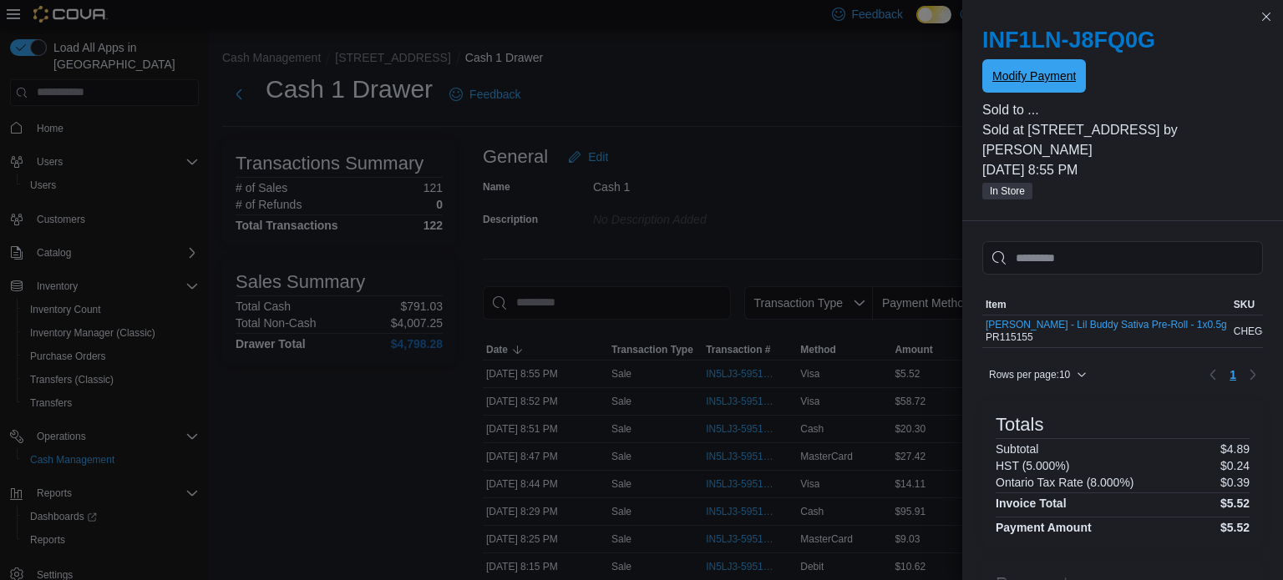
click at [1013, 81] on span "Modify Payment" at bounding box center [1034, 76] width 84 height 17
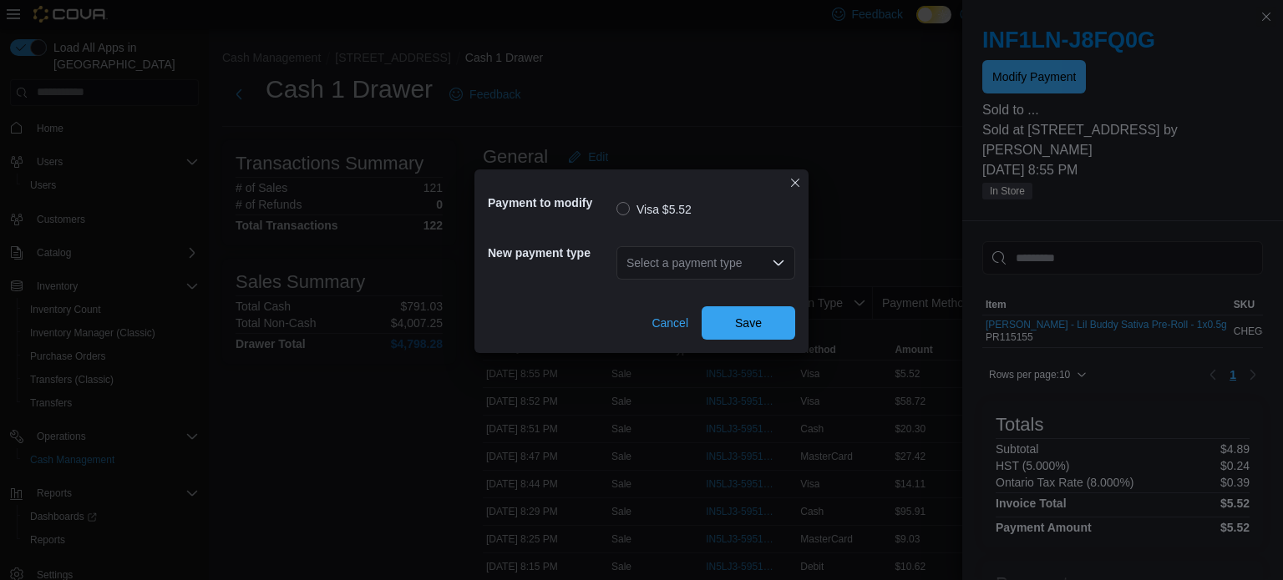
click at [750, 251] on div "Select a payment type" at bounding box center [705, 262] width 179 height 33
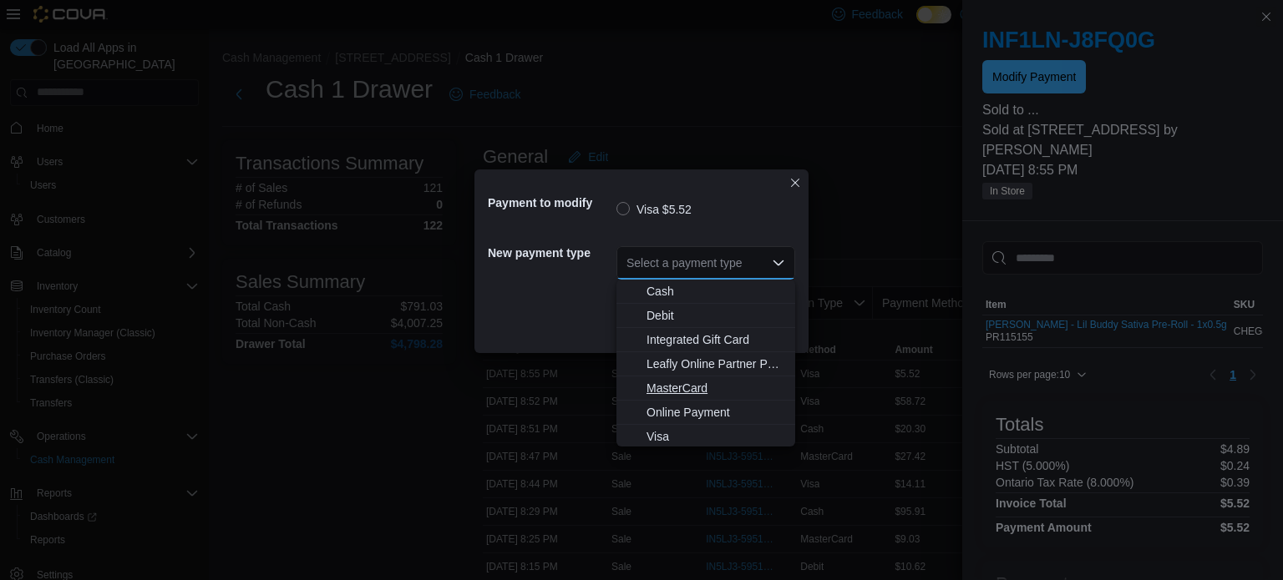
click at [658, 392] on span "MasterCard" at bounding box center [715, 388] width 139 height 17
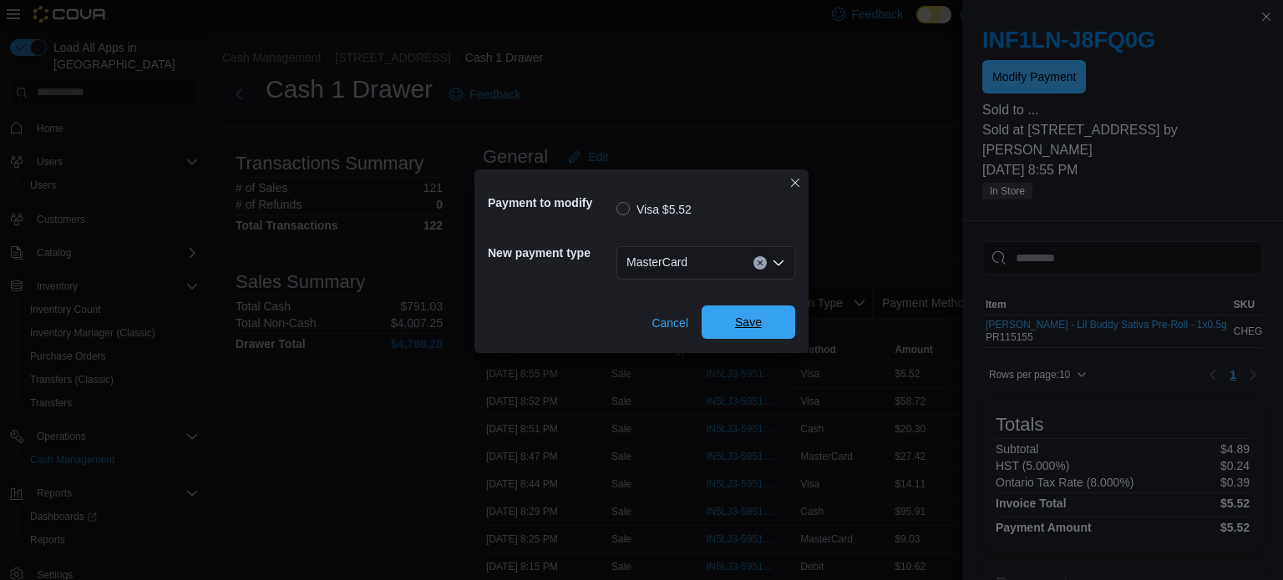
click at [758, 322] on span "Save" at bounding box center [748, 322] width 27 height 17
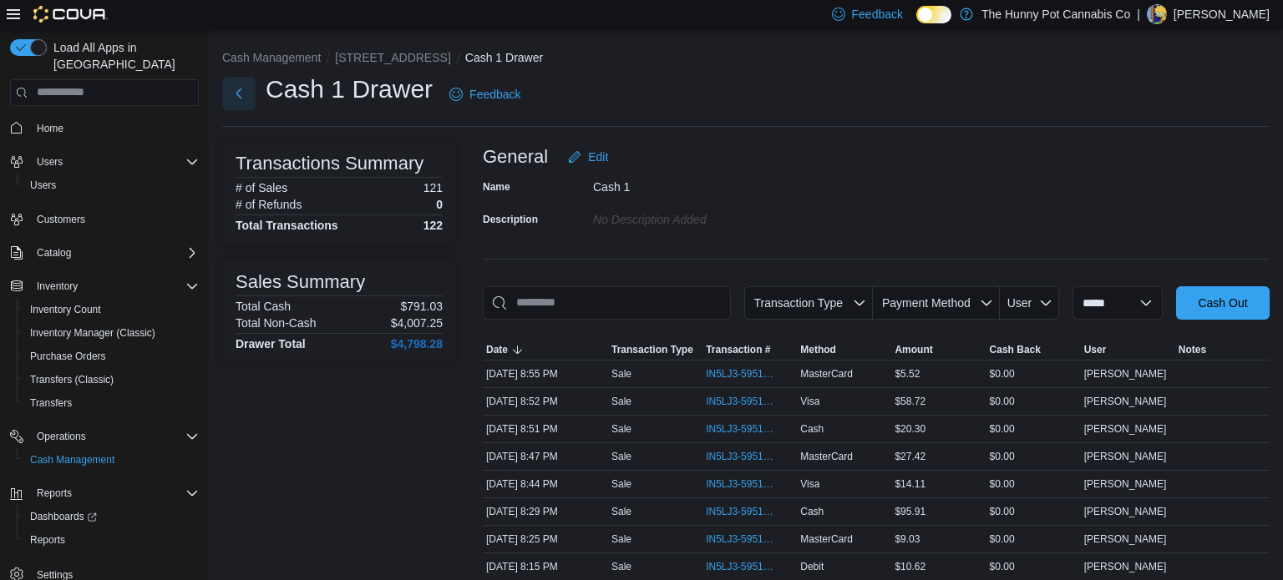
click at [237, 96] on button "Next" at bounding box center [238, 93] width 33 height 33
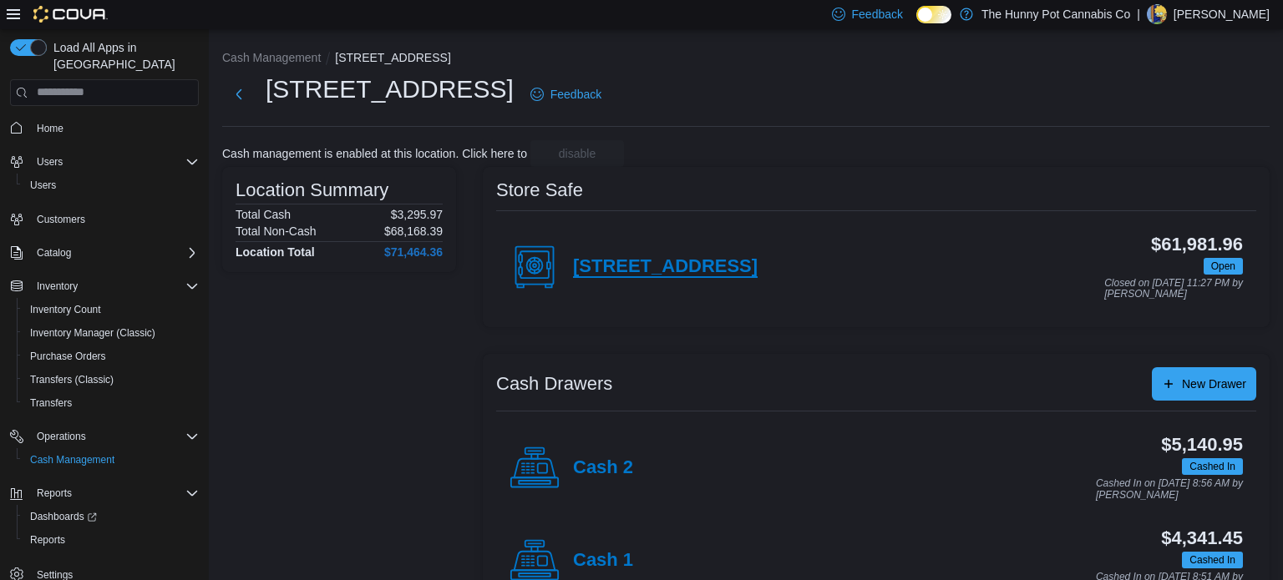
click at [607, 267] on h4 "[STREET_ADDRESS]" at bounding box center [665, 267] width 185 height 22
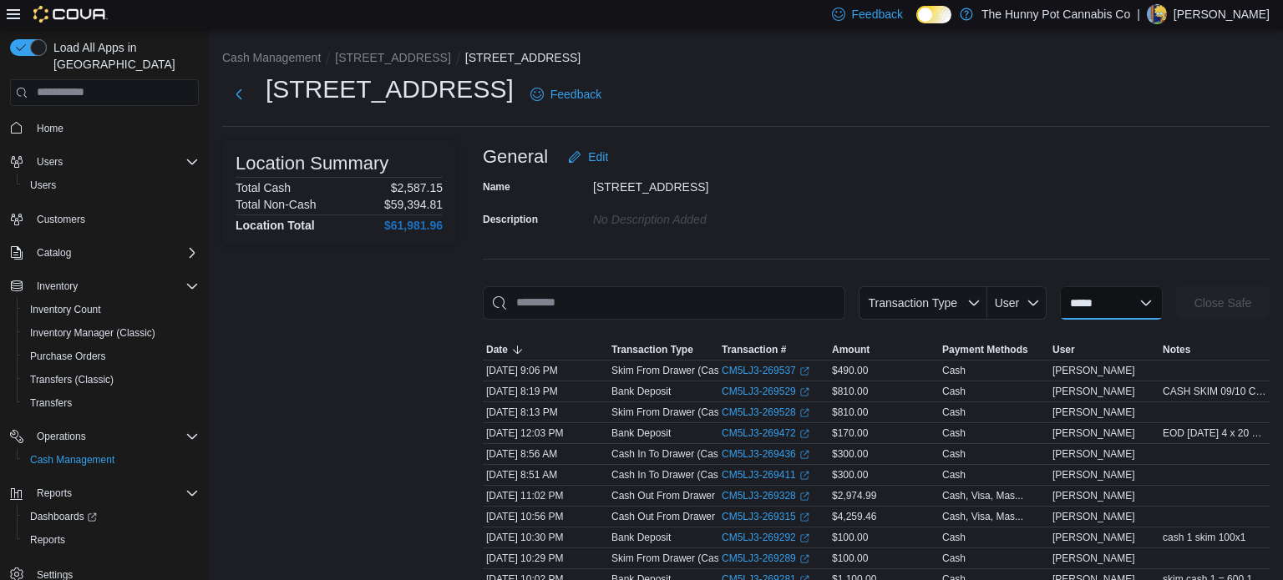
click at [1130, 301] on select "**********" at bounding box center [1111, 302] width 103 height 33
select select "**********"
click at [1060, 286] on select "**********" at bounding box center [1111, 302] width 103 height 33
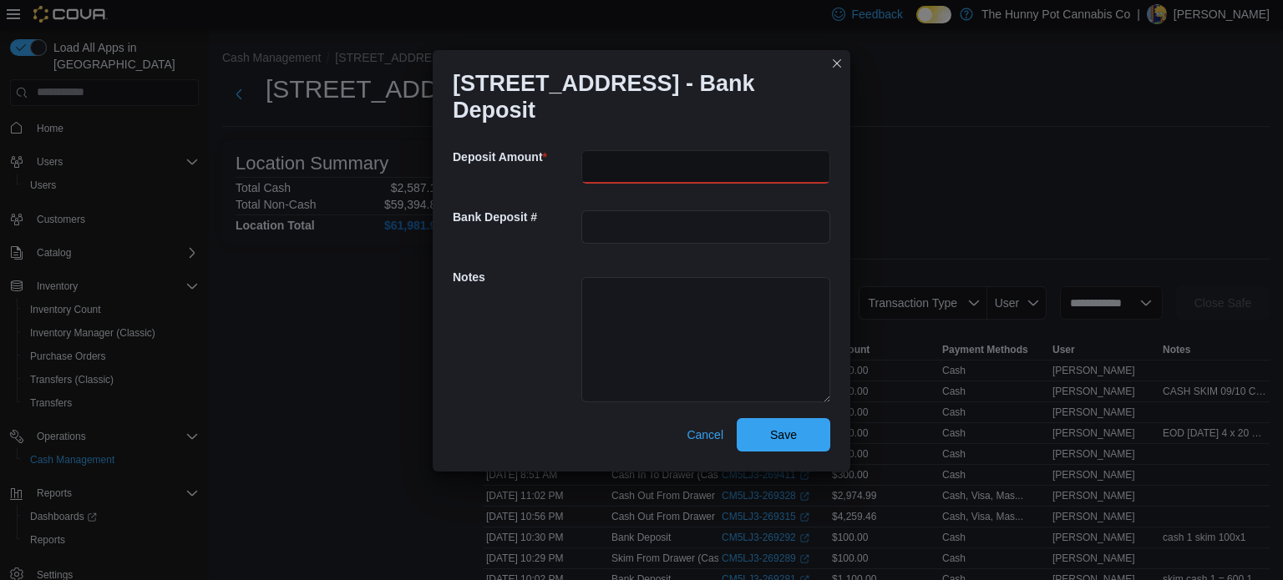
click at [629, 153] on input "number" at bounding box center [705, 166] width 249 height 33
type input "*"
type input "******"
click at [636, 296] on textarea at bounding box center [705, 339] width 249 height 125
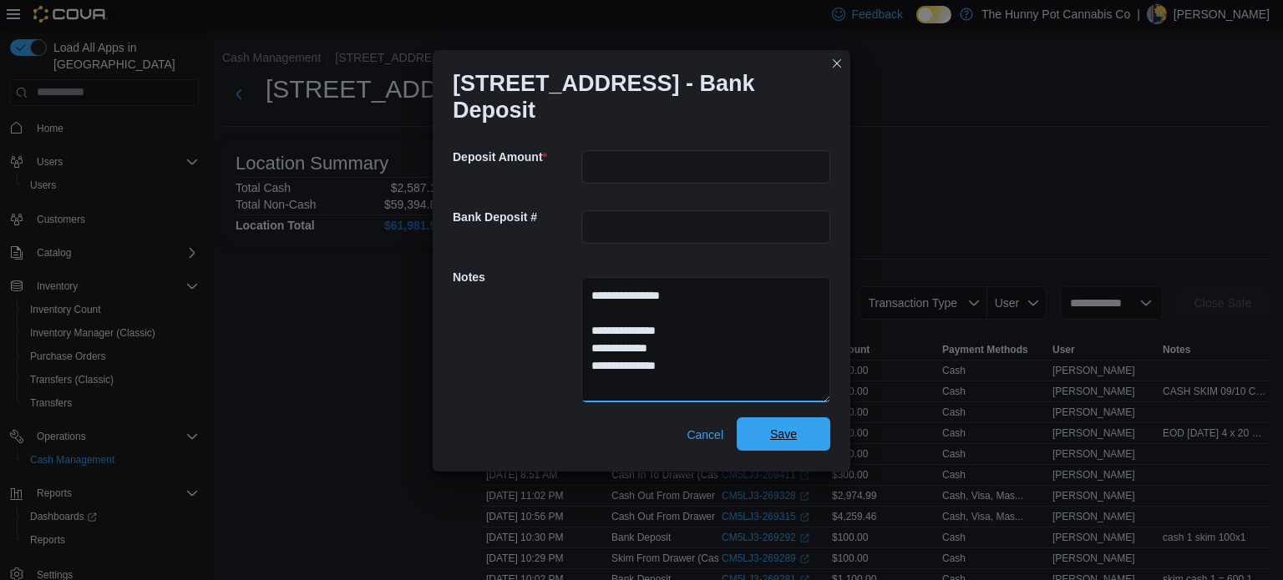
type textarea "**********"
click at [813, 418] on span "Save" at bounding box center [783, 434] width 73 height 33
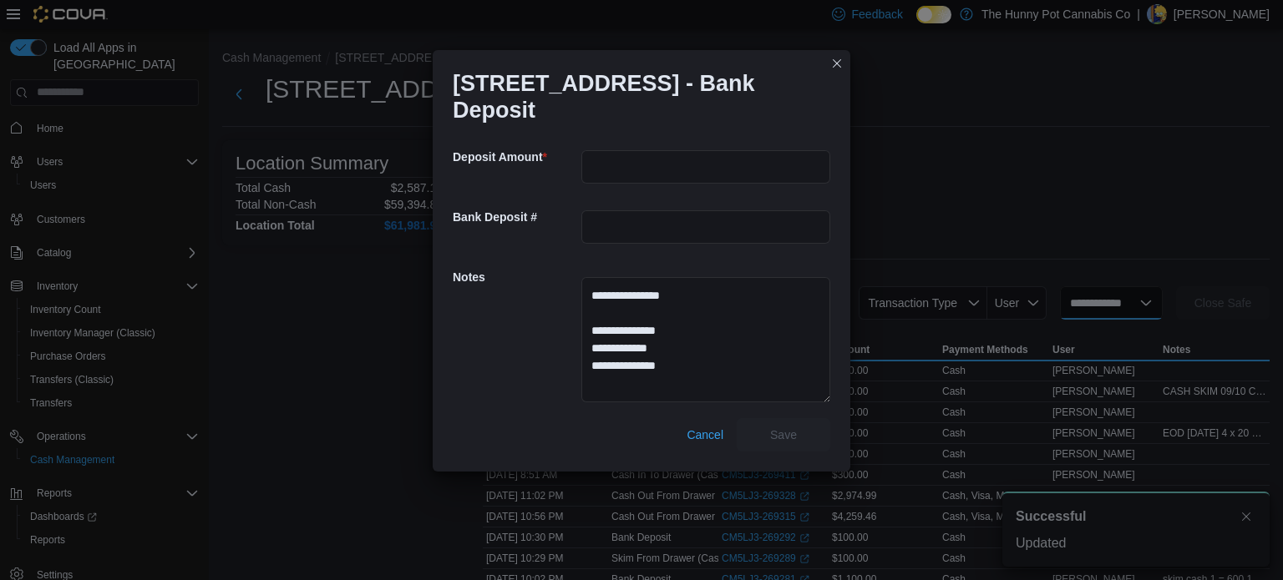
select select
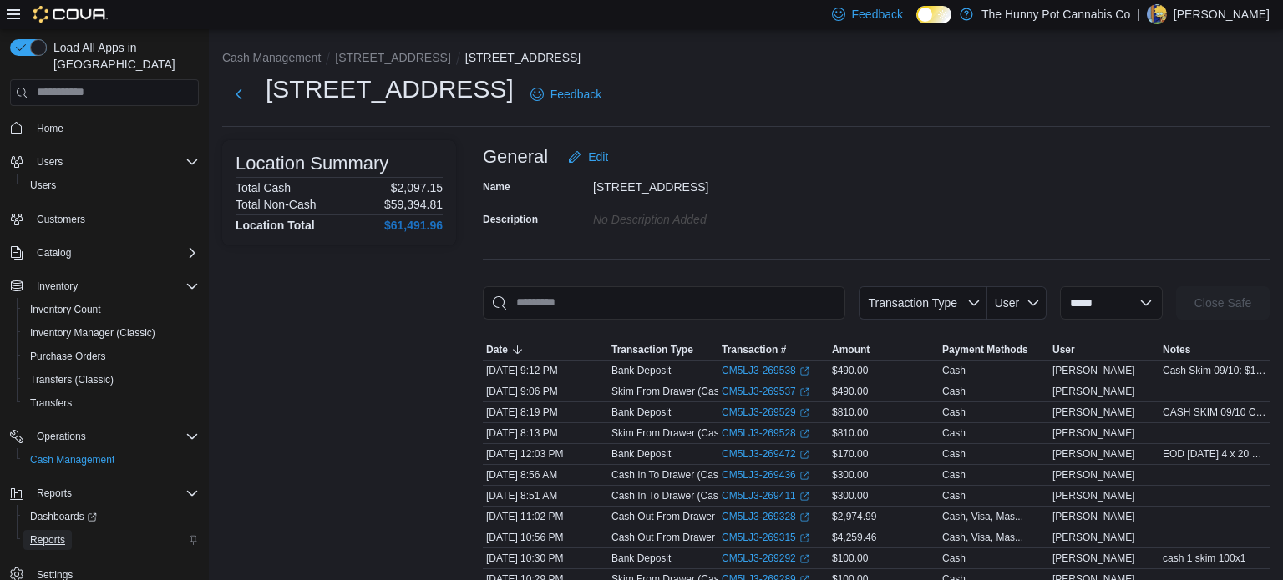
click at [38, 534] on span "Reports" at bounding box center [47, 540] width 35 height 13
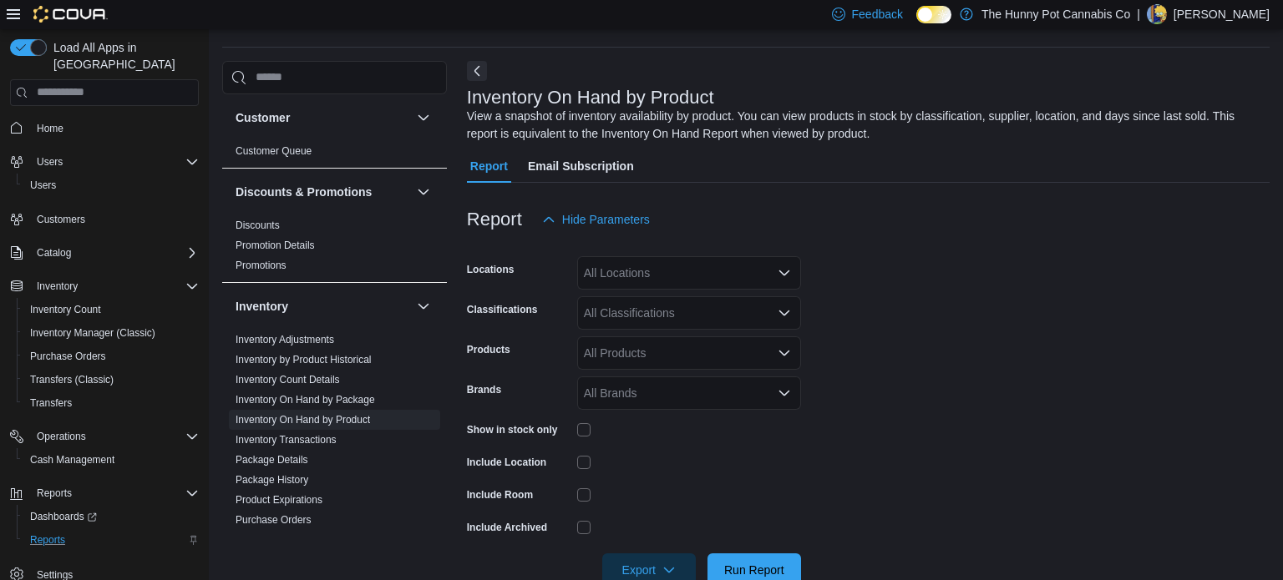
scroll to position [56, 0]
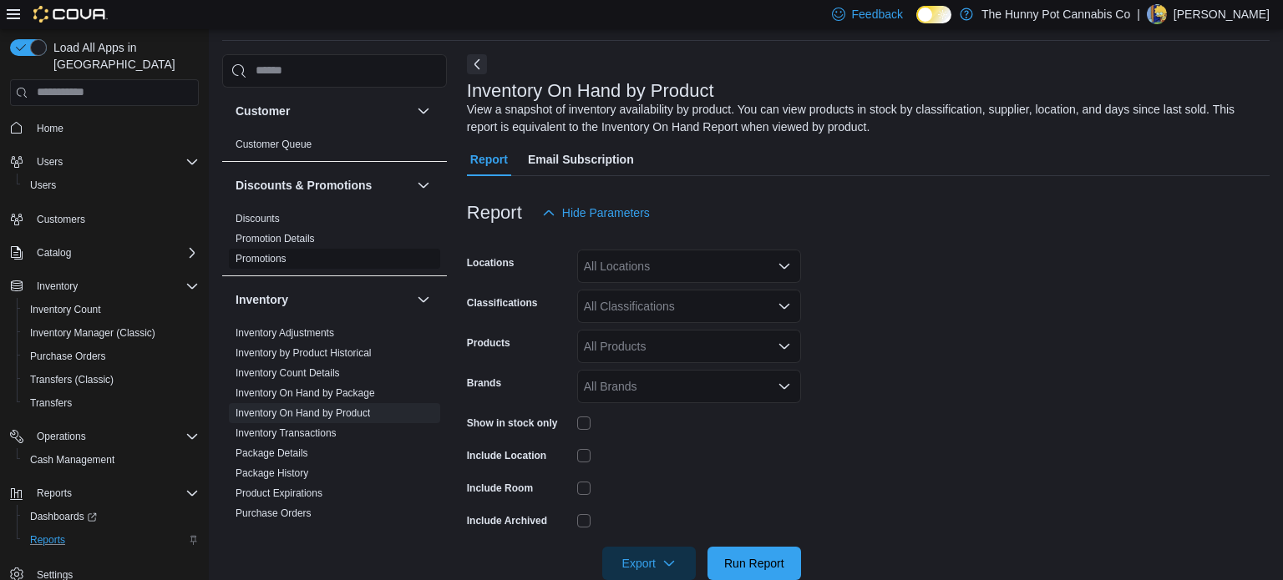
click at [280, 257] on link "Promotions" at bounding box center [261, 259] width 51 height 12
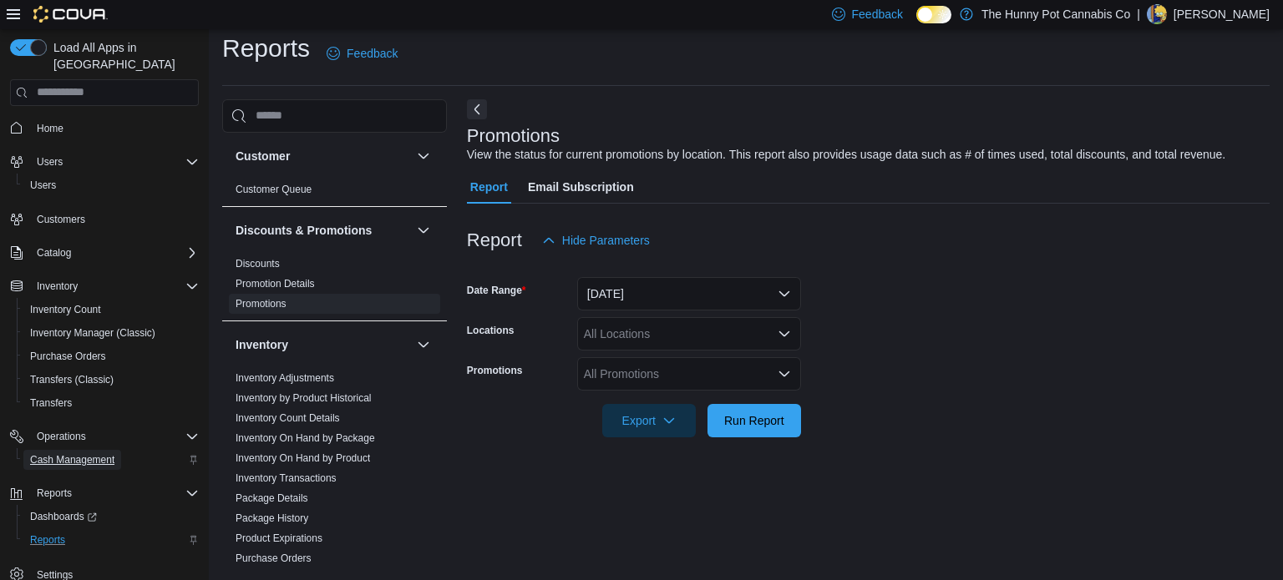
click at [68, 454] on span "Cash Management" at bounding box center [72, 460] width 84 height 13
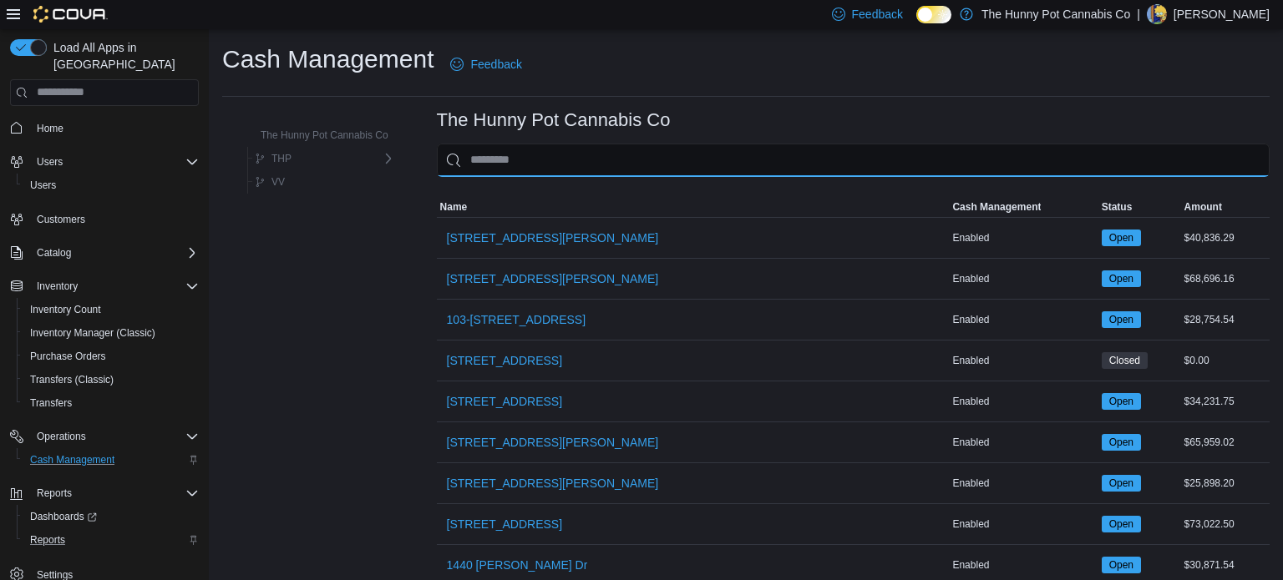
click at [503, 165] on input "This is a search bar. As you type, the results lower in the page will automatic…" at bounding box center [853, 160] width 833 height 33
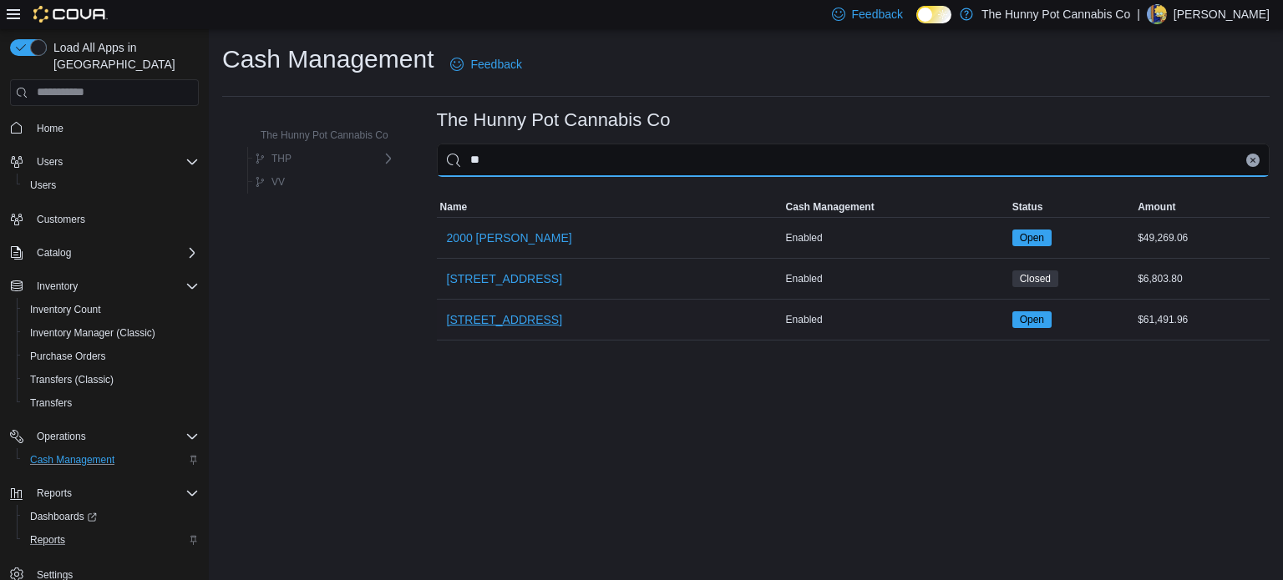
type input "**"
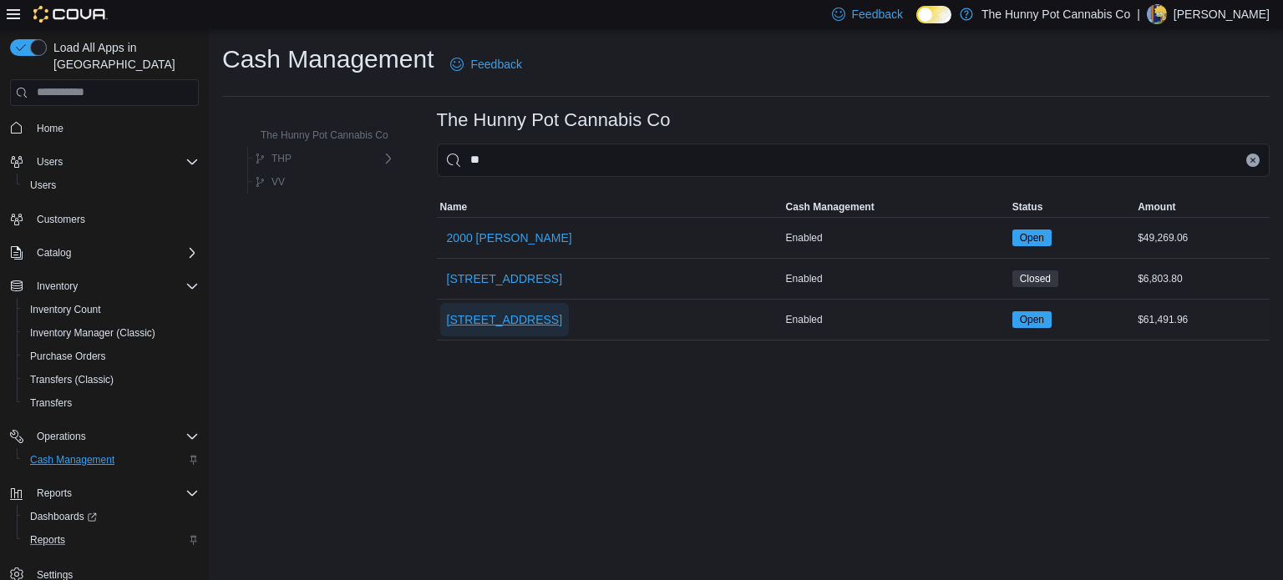
click at [499, 329] on span "[STREET_ADDRESS]" at bounding box center [504, 319] width 115 height 33
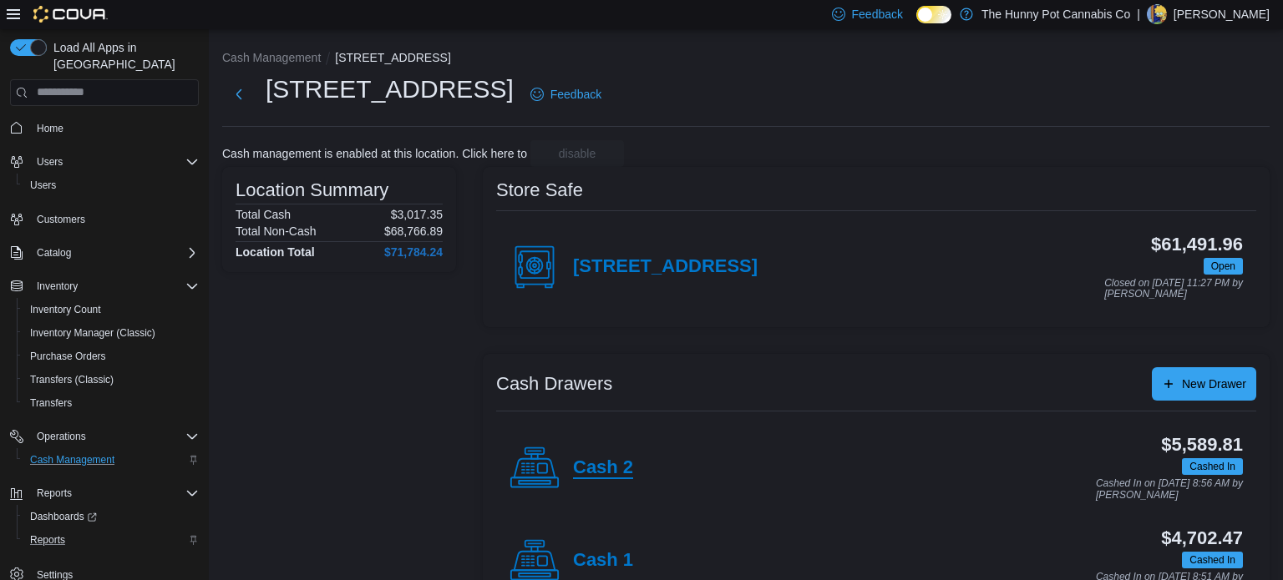
click at [592, 464] on h4 "Cash 2" at bounding box center [603, 469] width 60 height 22
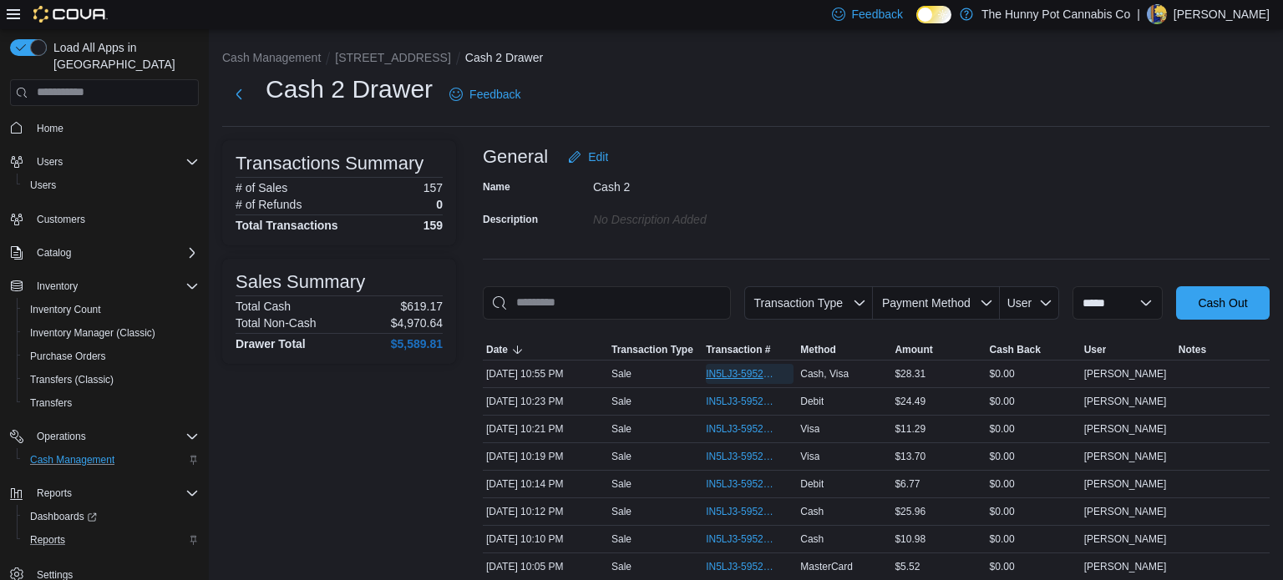
click at [737, 377] on span "IN5LJ3-5952410" at bounding box center [741, 373] width 71 height 13
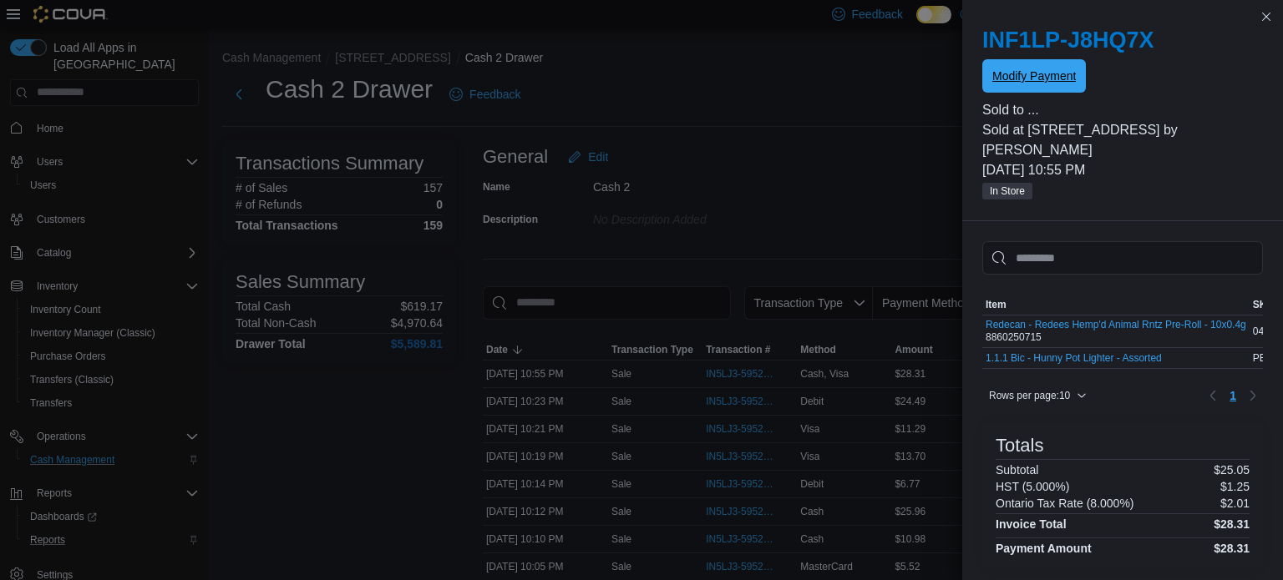
click at [1033, 73] on span "Modify Payment" at bounding box center [1034, 76] width 84 height 17
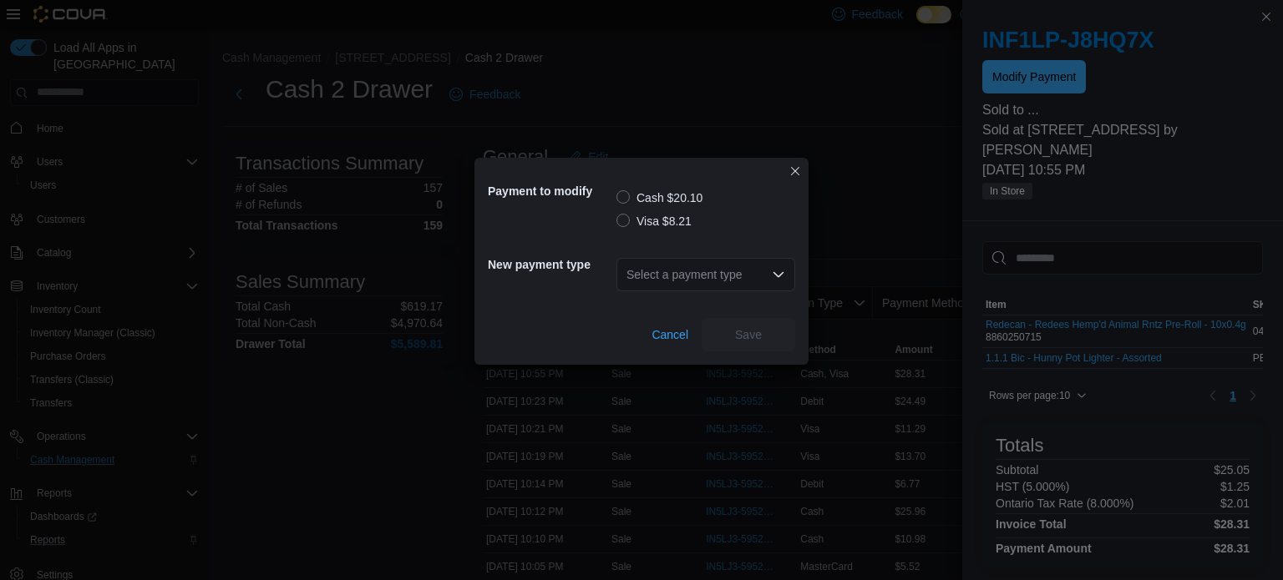
click at [631, 219] on label "Visa $8.21" at bounding box center [653, 221] width 75 height 20
click at [670, 274] on div "Select a payment type" at bounding box center [705, 274] width 179 height 33
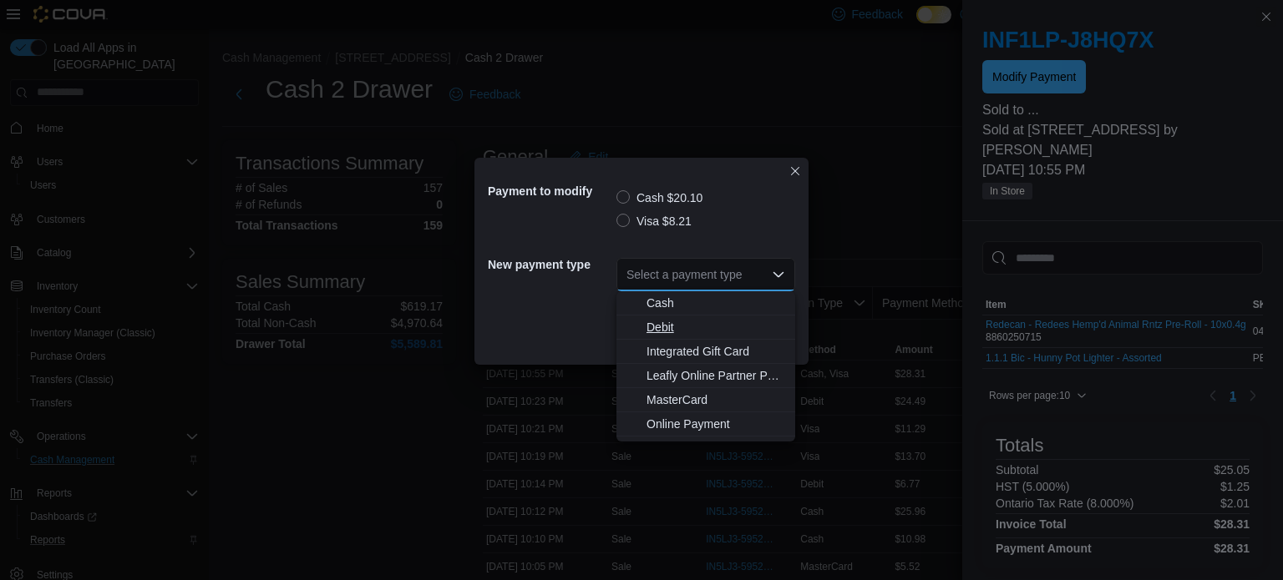
click at [669, 328] on span "Debit" at bounding box center [715, 327] width 139 height 17
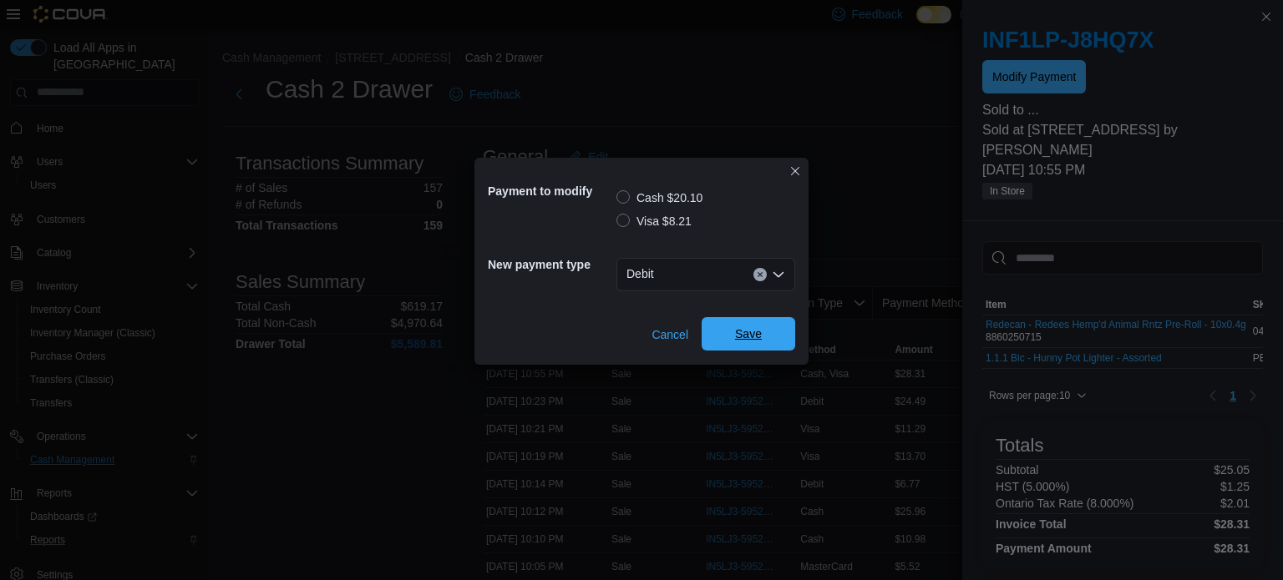
click at [707, 329] on button "Save" at bounding box center [749, 333] width 94 height 33
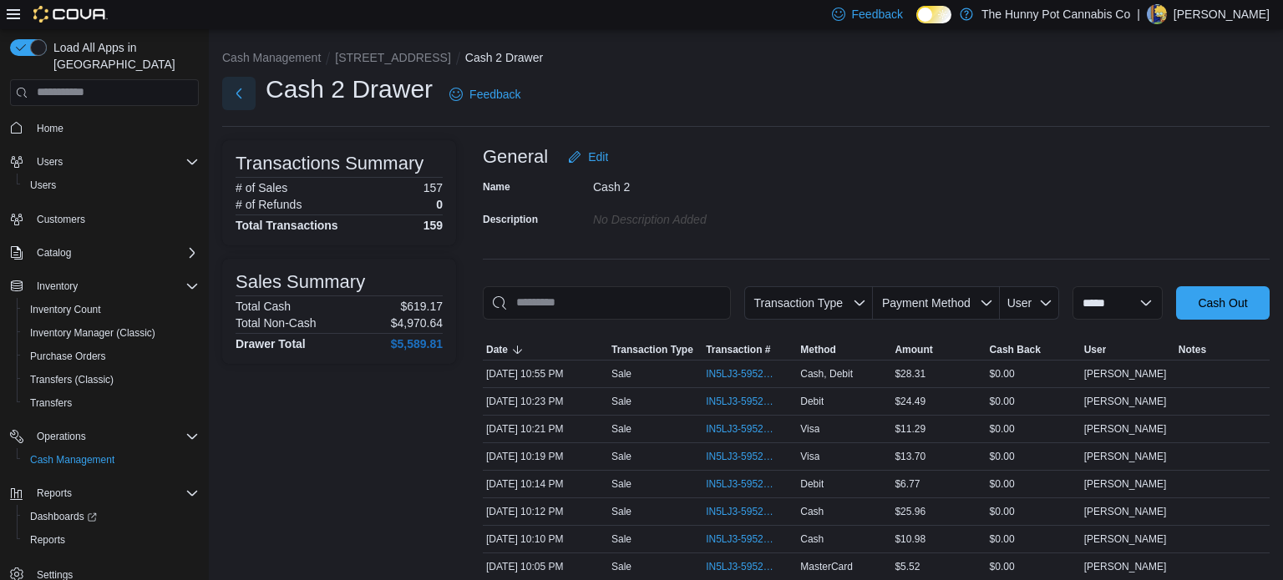
click at [246, 97] on button "Next" at bounding box center [238, 93] width 33 height 33
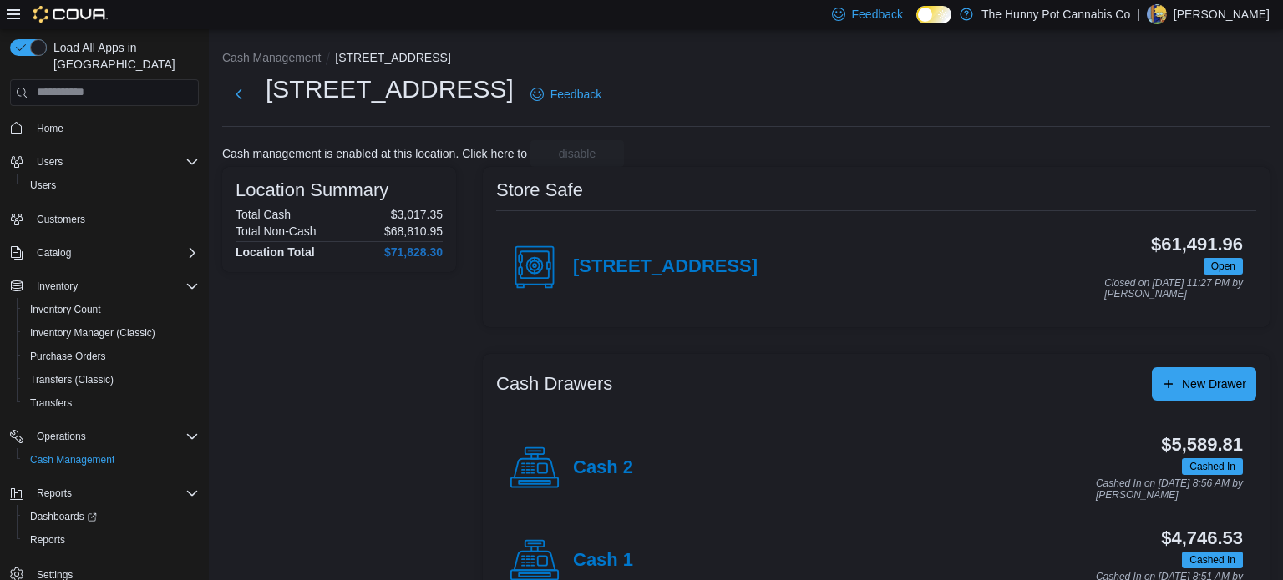
click at [600, 545] on div "Cash 1" at bounding box center [571, 561] width 124 height 50
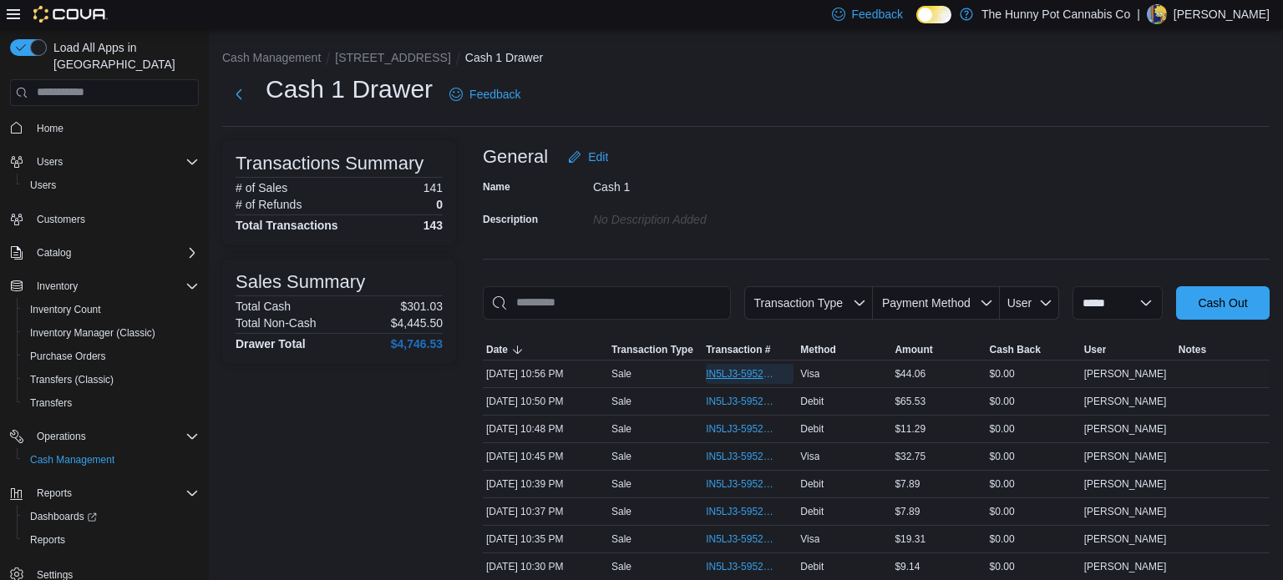
click at [724, 372] on span "IN5LJ3-5952420" at bounding box center [741, 373] width 71 height 13
click at [864, 99] on div "Cash 1 Drawer Feedback" at bounding box center [745, 94] width 1047 height 43
click at [732, 431] on span "IN5LJ3-5952361" at bounding box center [741, 429] width 71 height 13
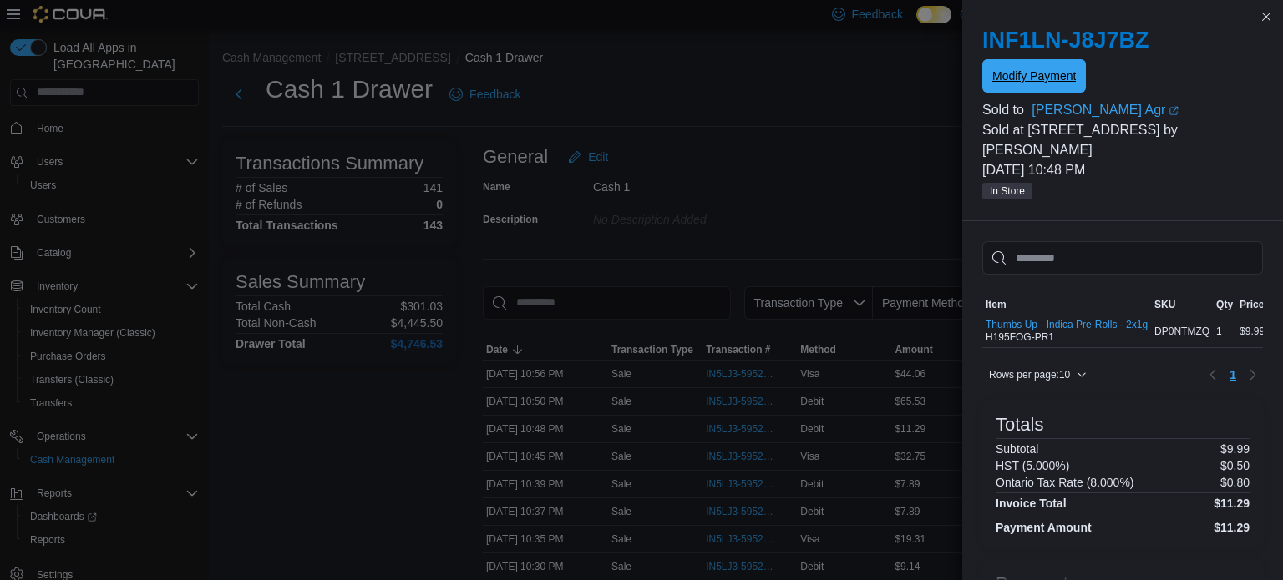
click at [1009, 90] on span "Modify Payment" at bounding box center [1034, 75] width 84 height 33
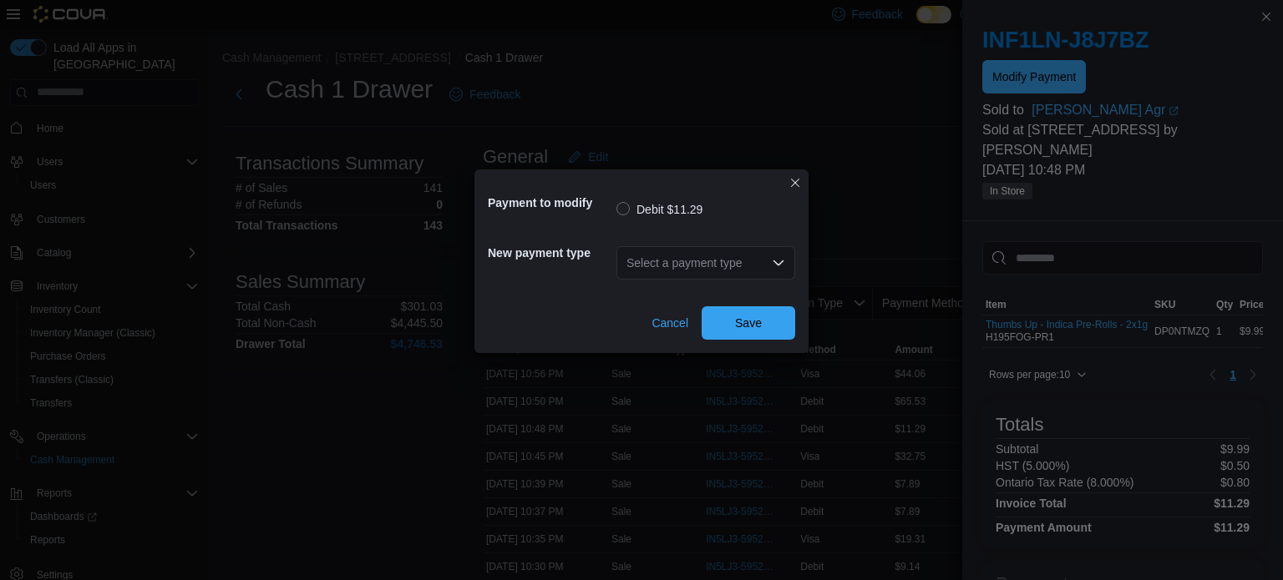
click at [774, 259] on icon "Open list of options" at bounding box center [778, 262] width 13 height 13
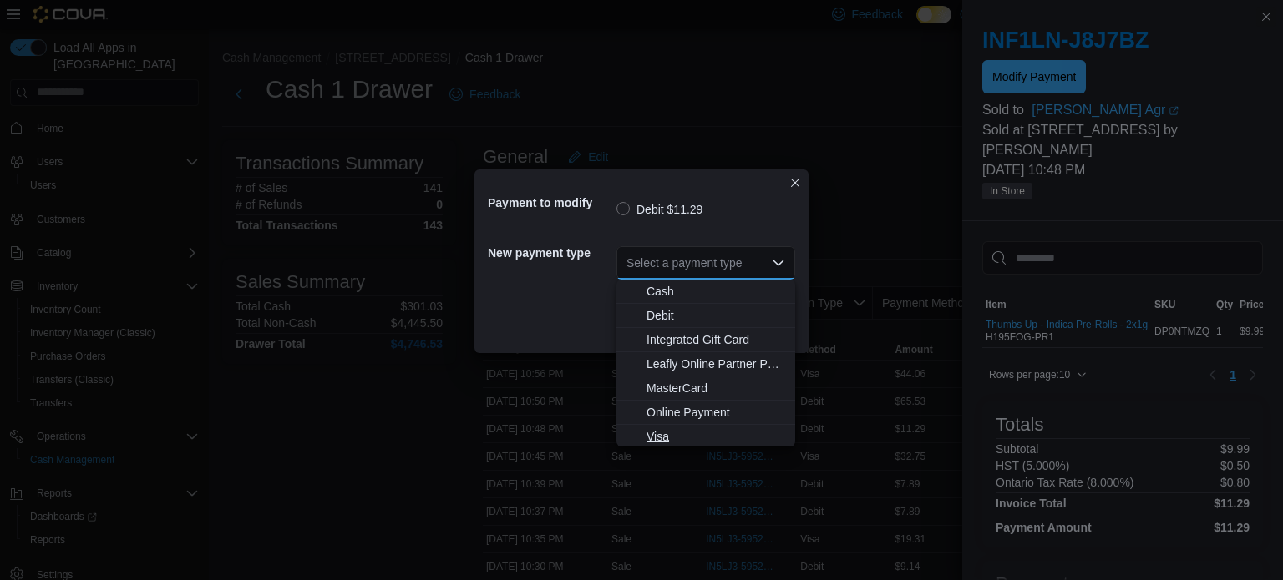
click at [657, 438] on span "Visa" at bounding box center [715, 436] width 139 height 17
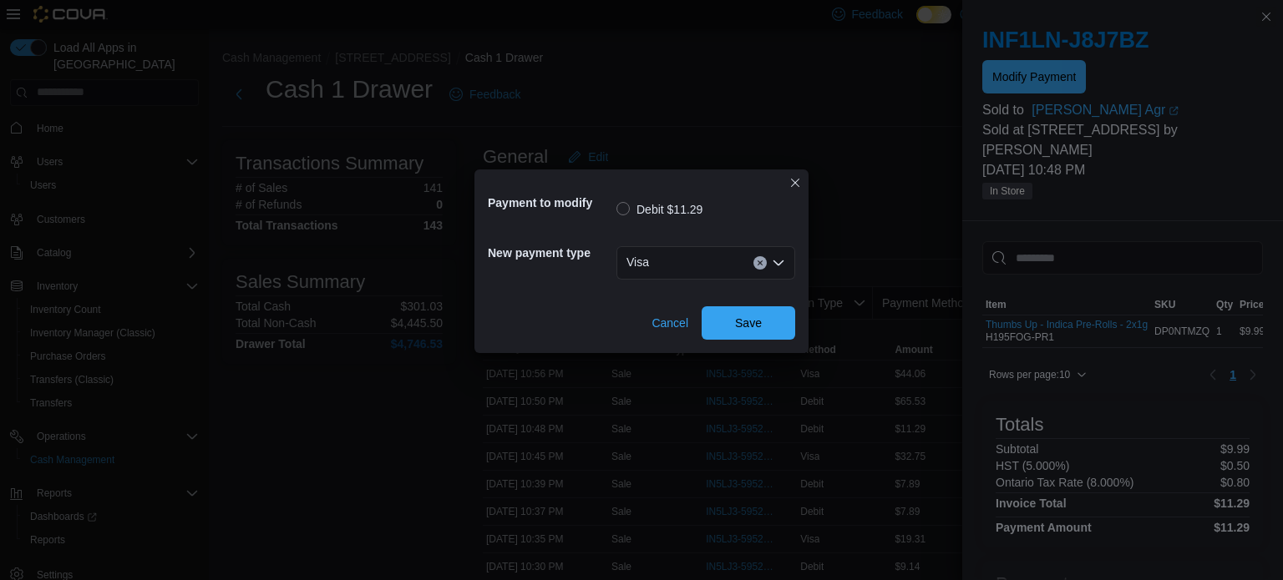
click at [636, 272] on div "Visa Combo box. Selected. Visa. Press Backspace to delete Visa. Combo box input…" at bounding box center [705, 262] width 179 height 33
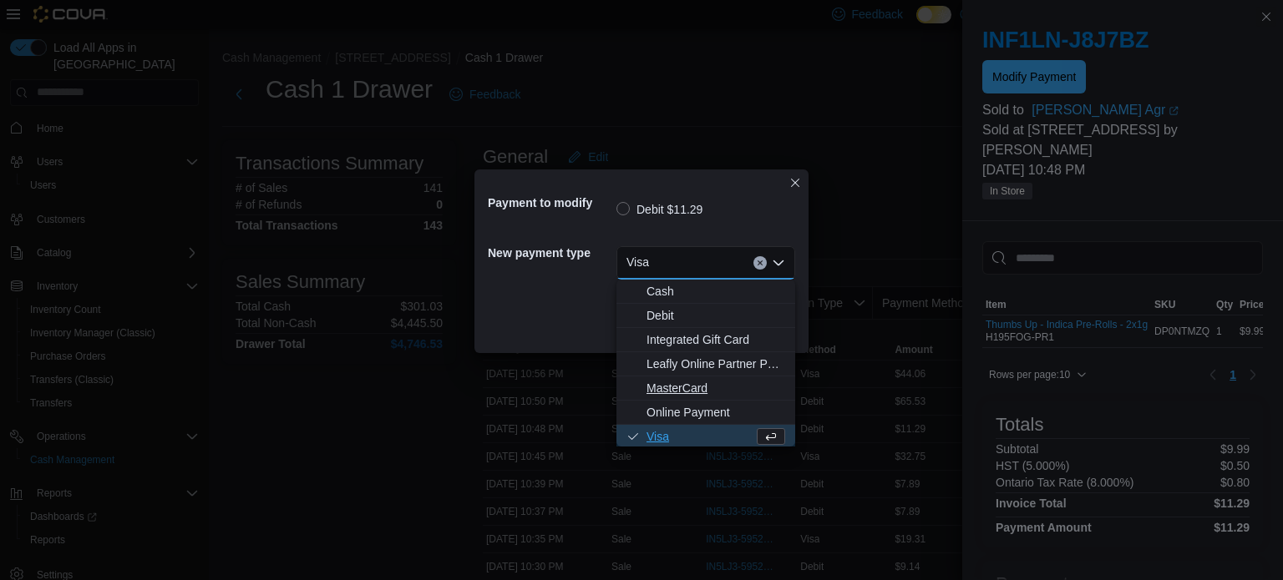
click at [671, 382] on span "MasterCard" at bounding box center [715, 388] width 139 height 17
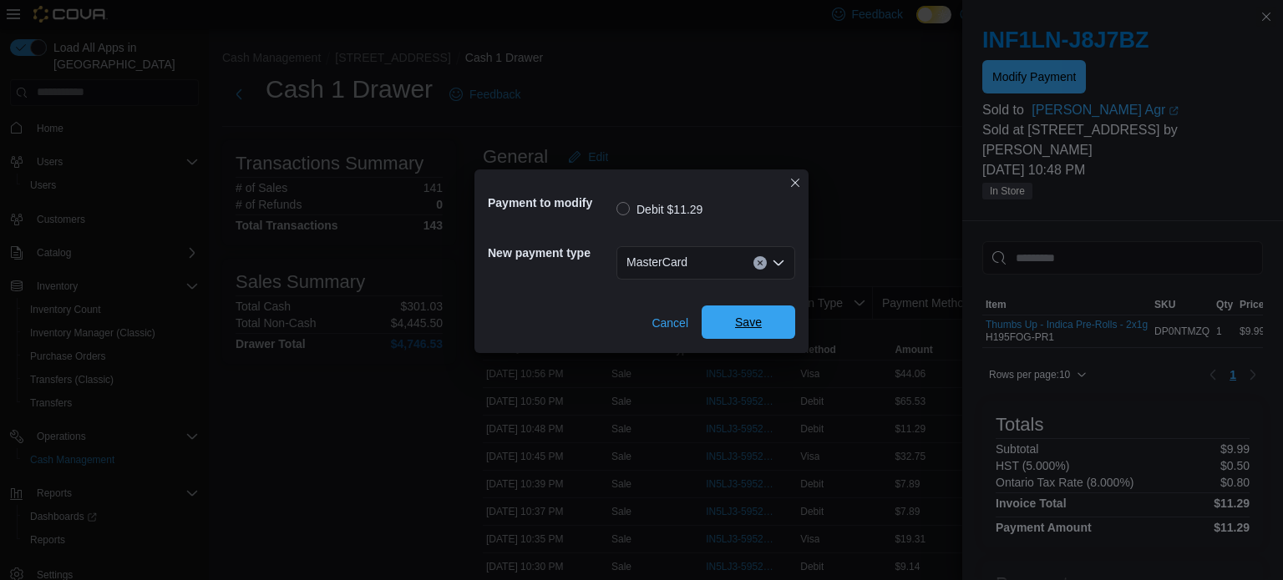
click at [734, 325] on span "Save" at bounding box center [748, 322] width 73 height 33
